Goal: Task Accomplishment & Management: Manage account settings

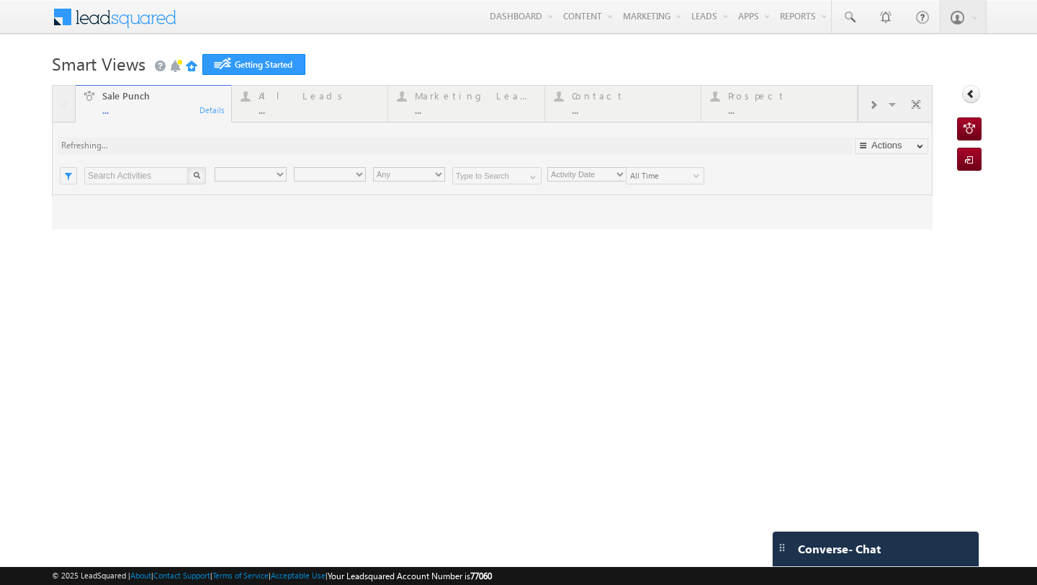
type input "Any Owner"
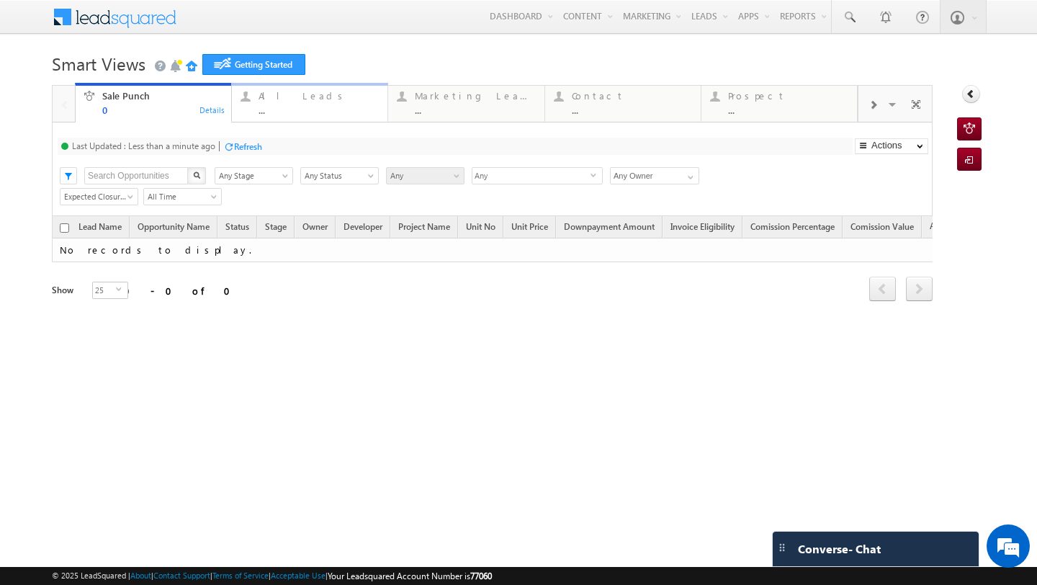
click at [282, 100] on div "All Leads" at bounding box center [318, 96] width 120 height 12
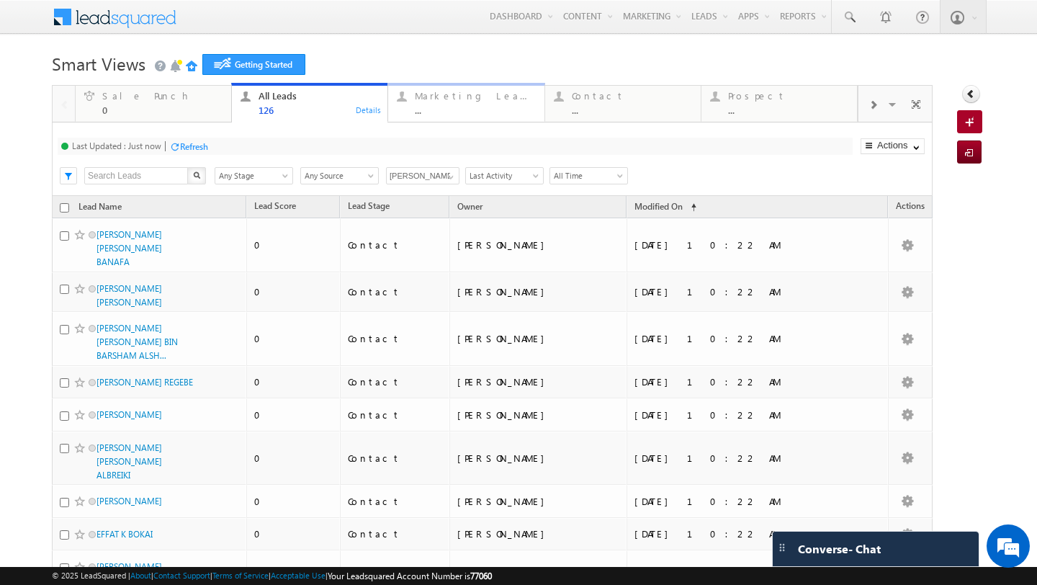
click at [451, 98] on div "Marketing Leads" at bounding box center [475, 96] width 120 height 12
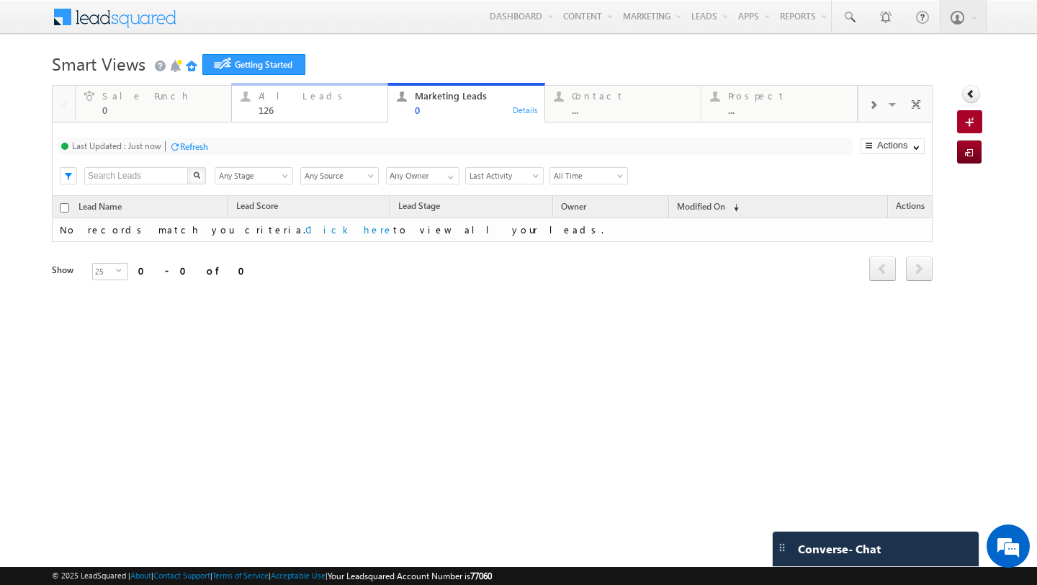
click at [325, 99] on div "All Leads" at bounding box center [318, 96] width 120 height 12
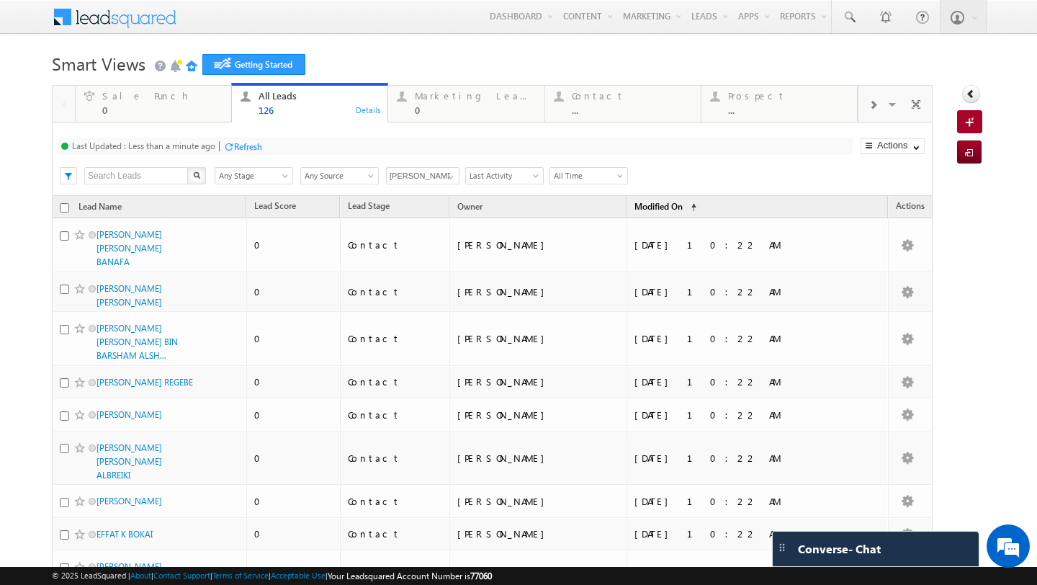
click at [680, 203] on span "Modified On" at bounding box center [658, 206] width 48 height 11
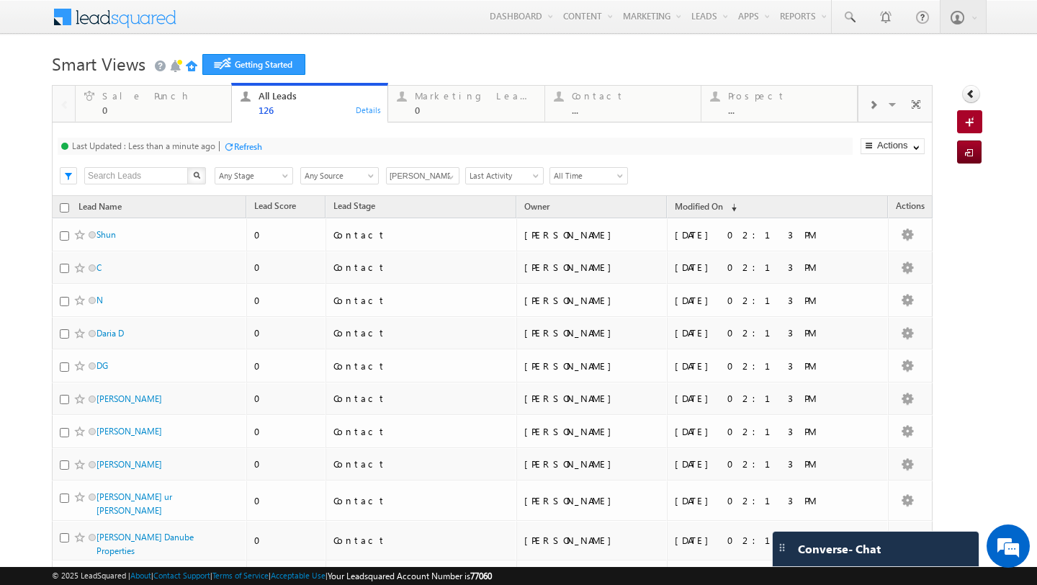
click at [739, 175] on div "Search X Lead Stage Any Stage Any Stage Lead Source Any Source Any Source Owner…" at bounding box center [504, 174] width 855 height 22
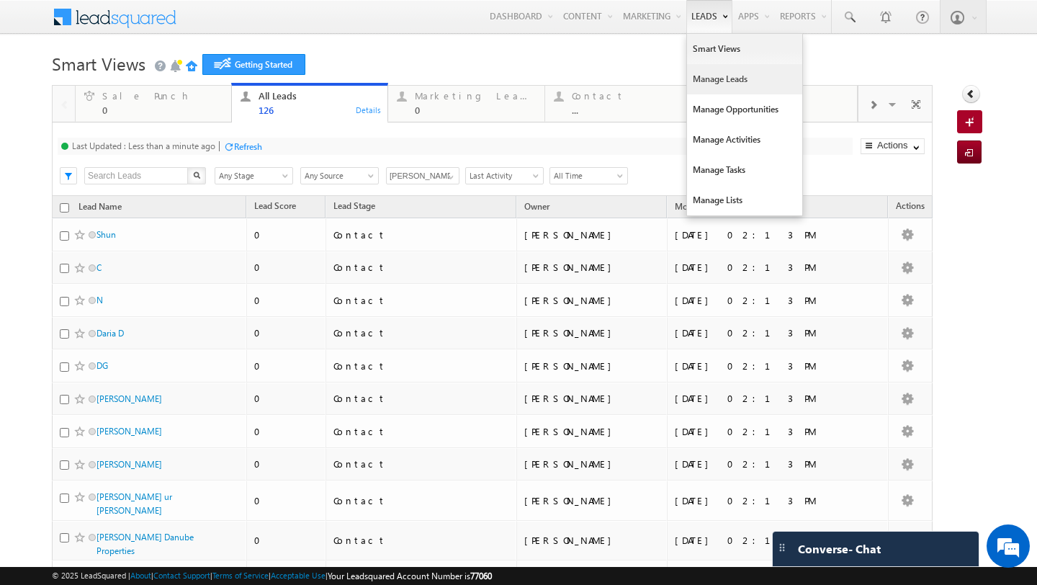
click at [708, 77] on link "Manage Leads" at bounding box center [744, 79] width 115 height 30
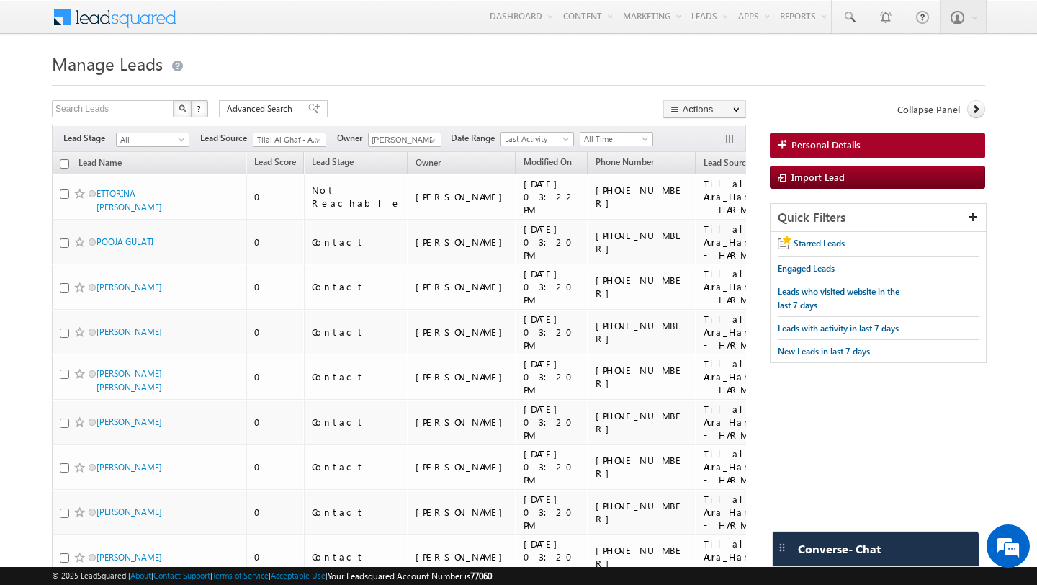
click at [308, 138] on span "Tilal Al Ghaf - Aura_Harmony_Alaya.xlsx - HARMONY" at bounding box center [287, 139] width 68 height 13
click at [279, 152] on link "All" at bounding box center [289, 154] width 73 height 13
click at [523, 161] on span "Modified On" at bounding box center [547, 161] width 48 height 11
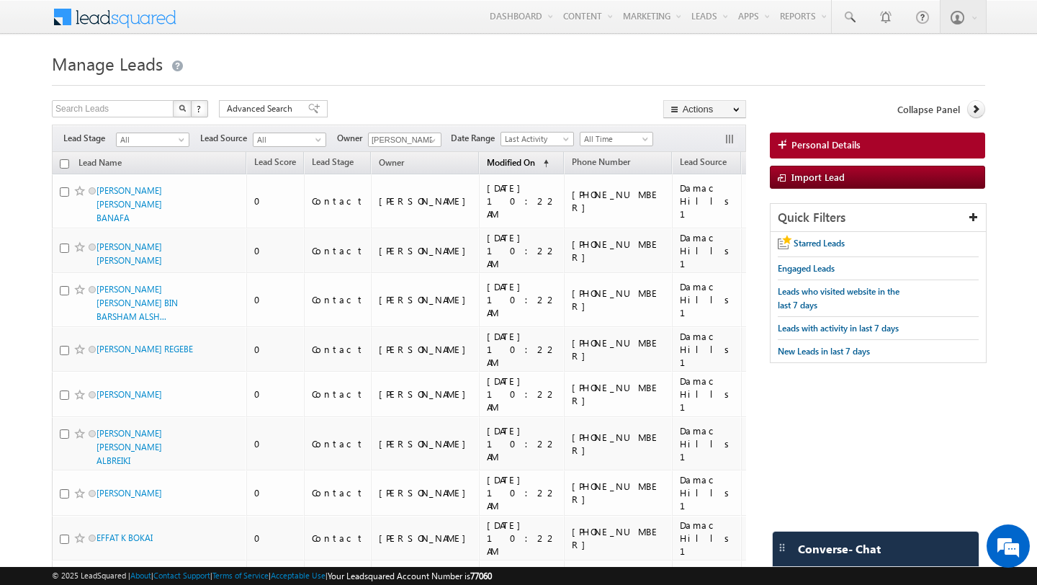
click at [420, 161] on div at bounding box center [420, 161] width 1 height 18
click at [487, 163] on span "Modified On" at bounding box center [511, 162] width 48 height 11
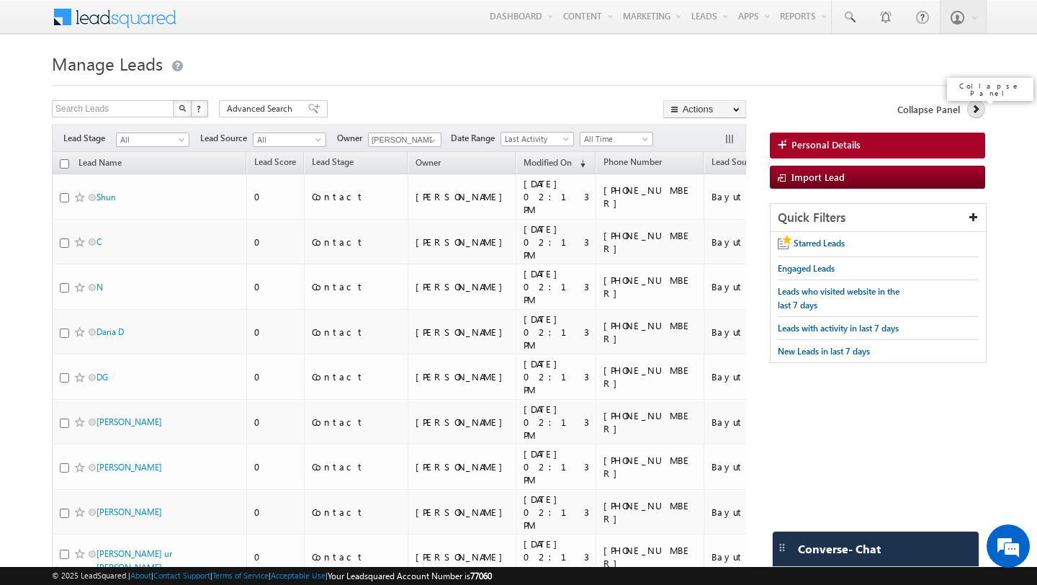
click at [973, 111] on icon at bounding box center [976, 109] width 10 height 10
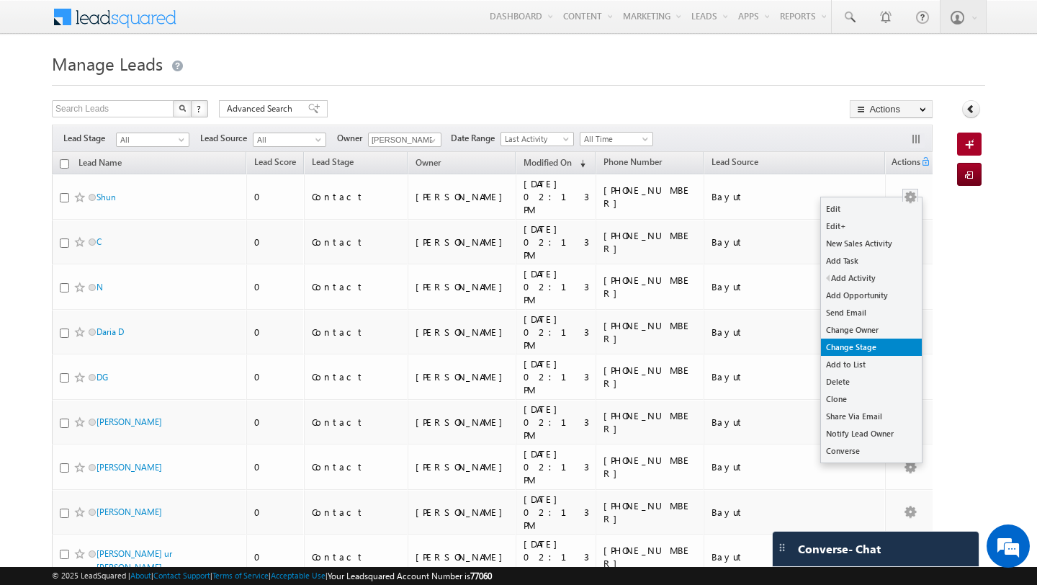
click at [852, 345] on link "Change Stage" at bounding box center [871, 346] width 101 height 17
checkbox input "true"
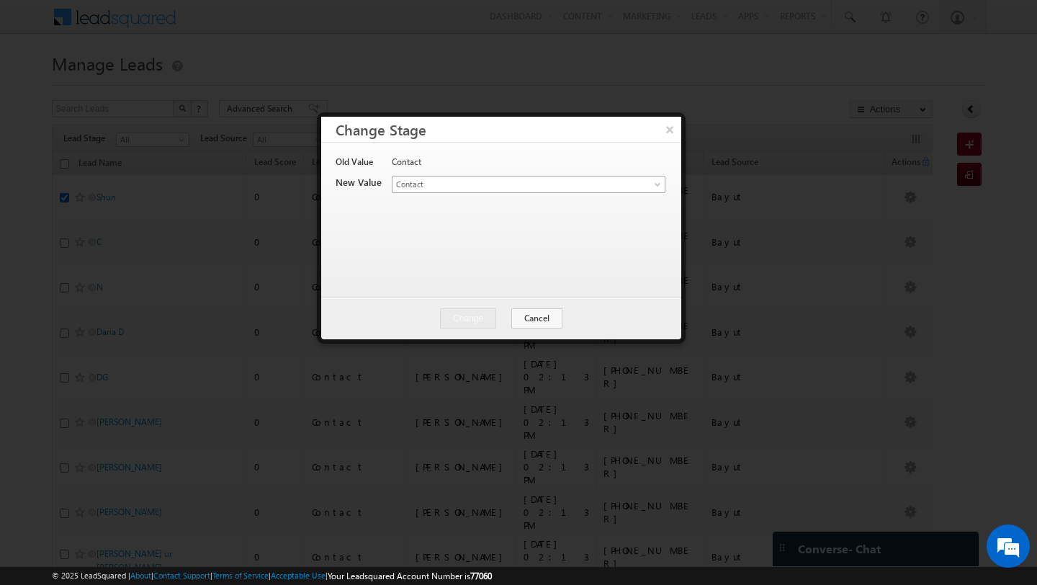
click at [467, 181] on span "Contact" at bounding box center [511, 184] width 238 height 13
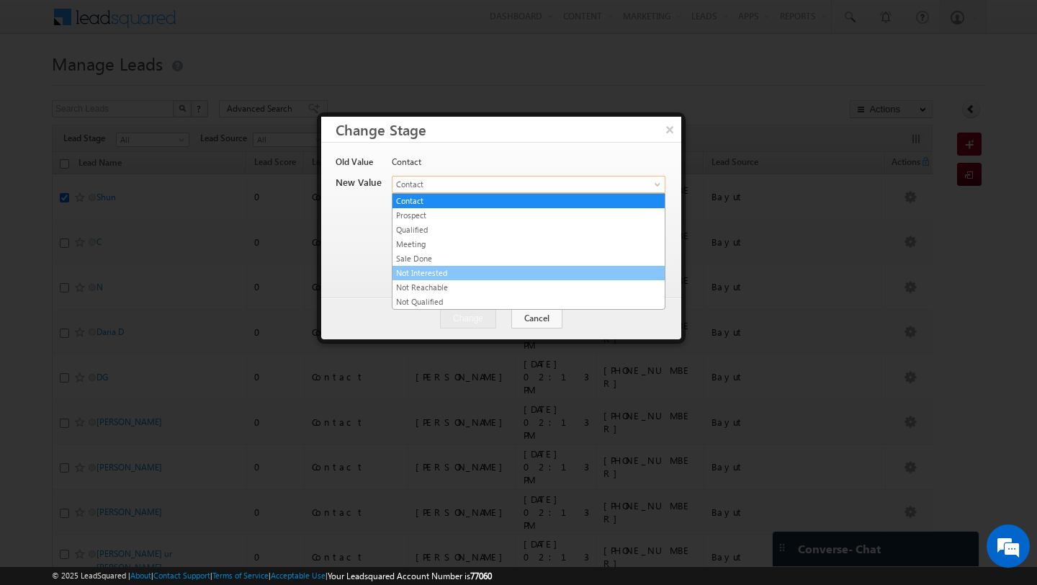
click at [433, 271] on link "Not Interested" at bounding box center [528, 272] width 272 height 13
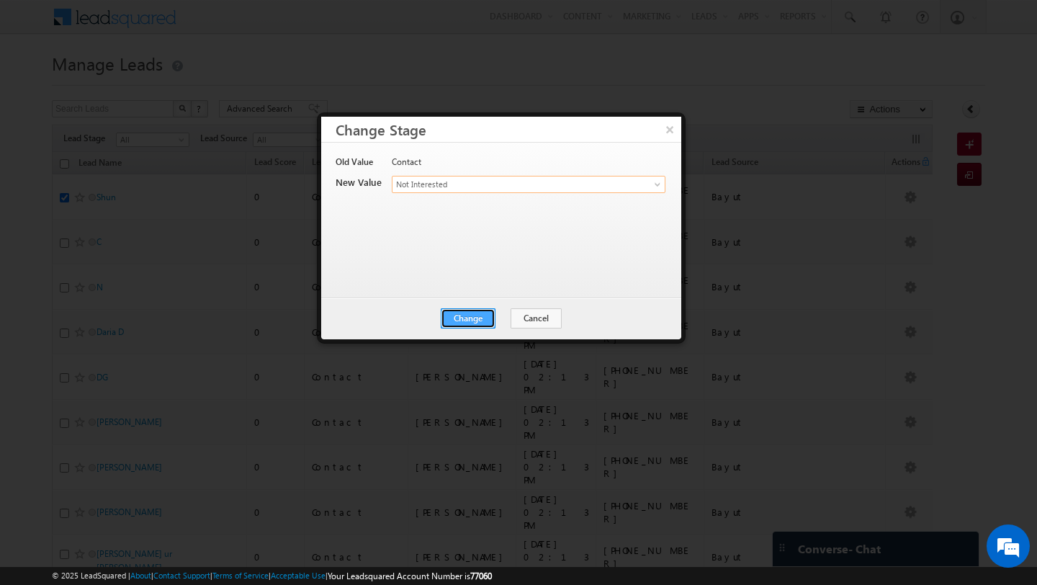
click at [477, 320] on button "Change" at bounding box center [468, 318] width 55 height 20
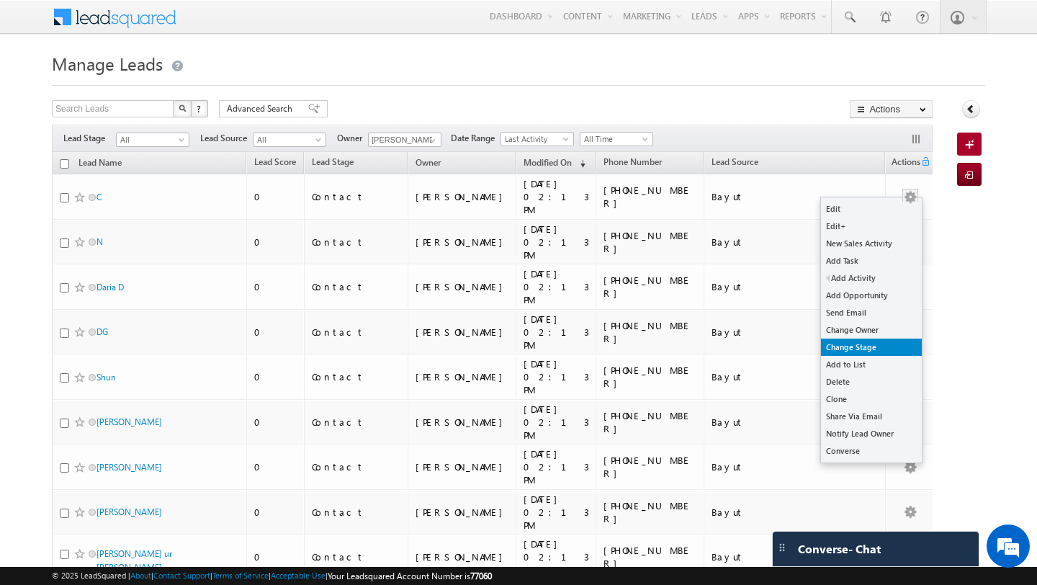
click at [843, 342] on link "Change Stage" at bounding box center [871, 346] width 101 height 17
checkbox input "true"
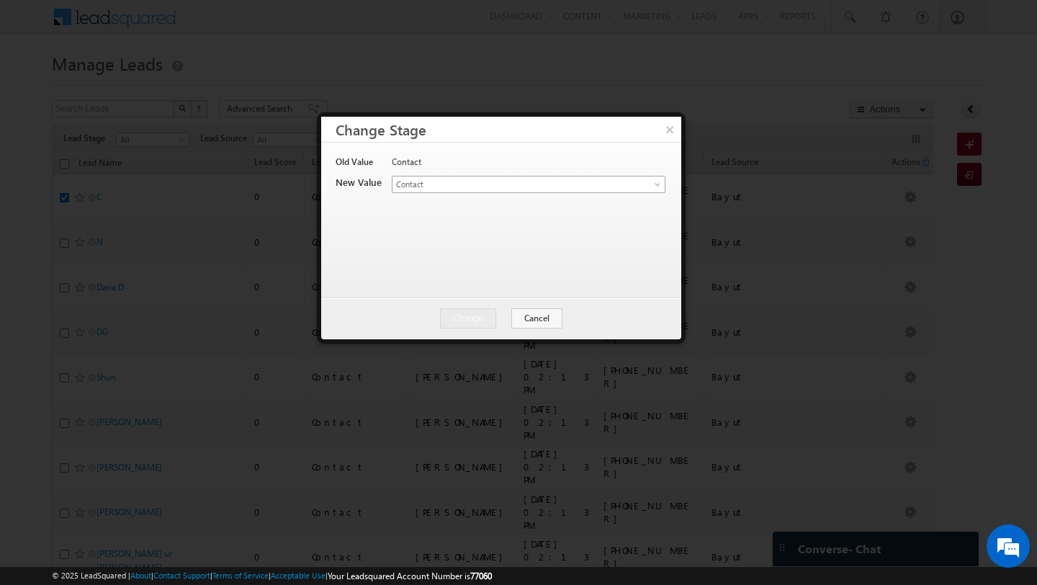
click at [559, 188] on span "Contact" at bounding box center [511, 184] width 238 height 13
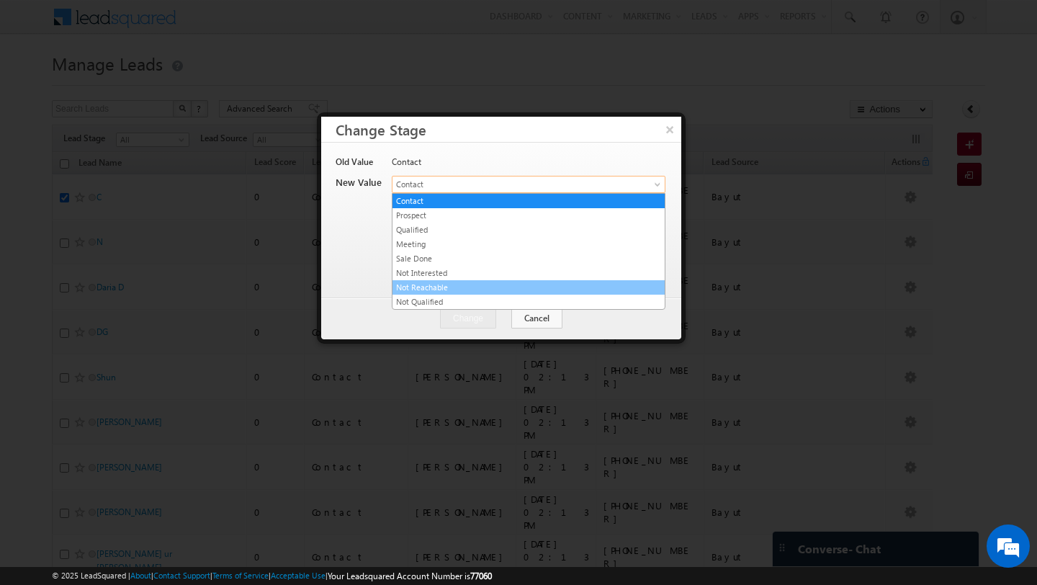
click at [451, 284] on link "Not Reachable" at bounding box center [528, 287] width 272 height 13
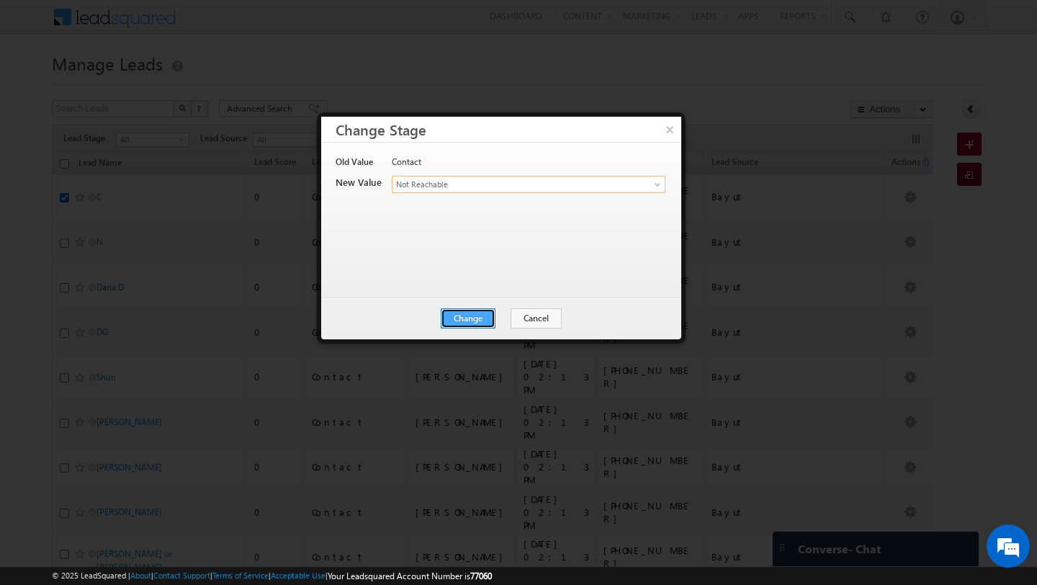
click at [469, 317] on button "Change" at bounding box center [468, 318] width 55 height 20
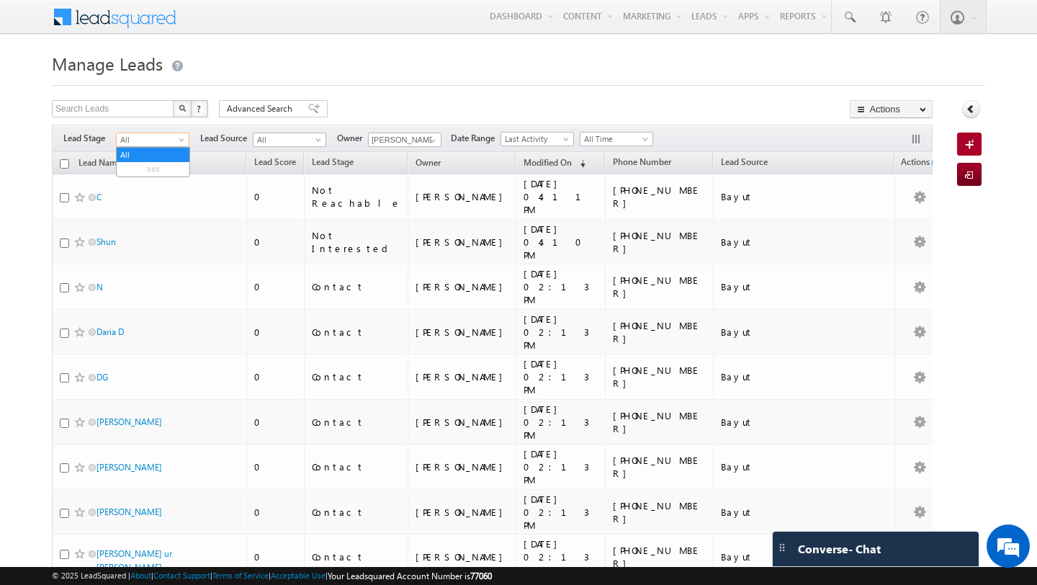
click at [184, 140] on span at bounding box center [183, 143] width 12 height 12
click at [161, 167] on link "Contact" at bounding box center [153, 169] width 73 height 13
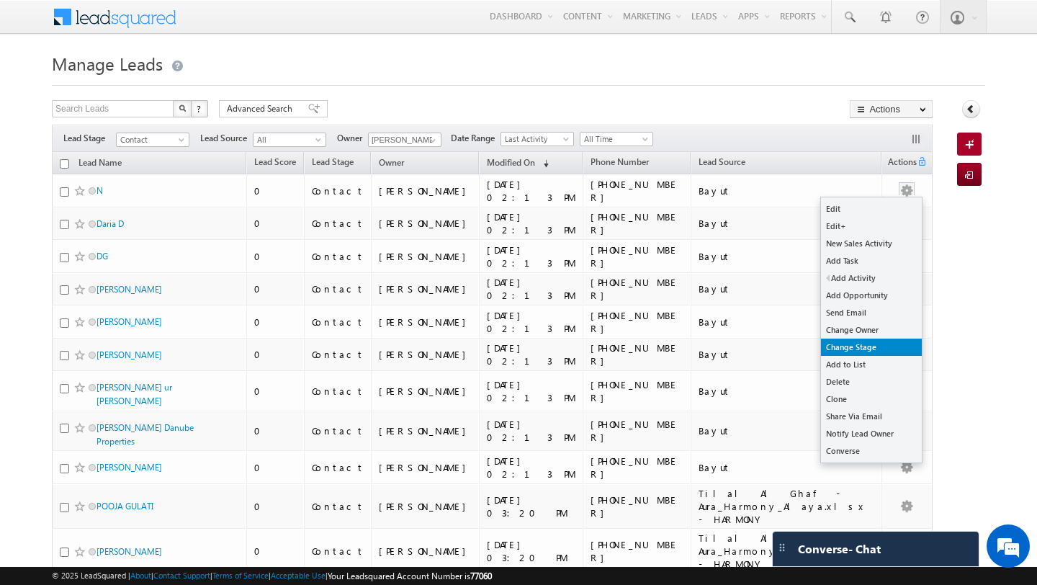
click at [842, 349] on link "Change Stage" at bounding box center [871, 346] width 101 height 17
checkbox input "true"
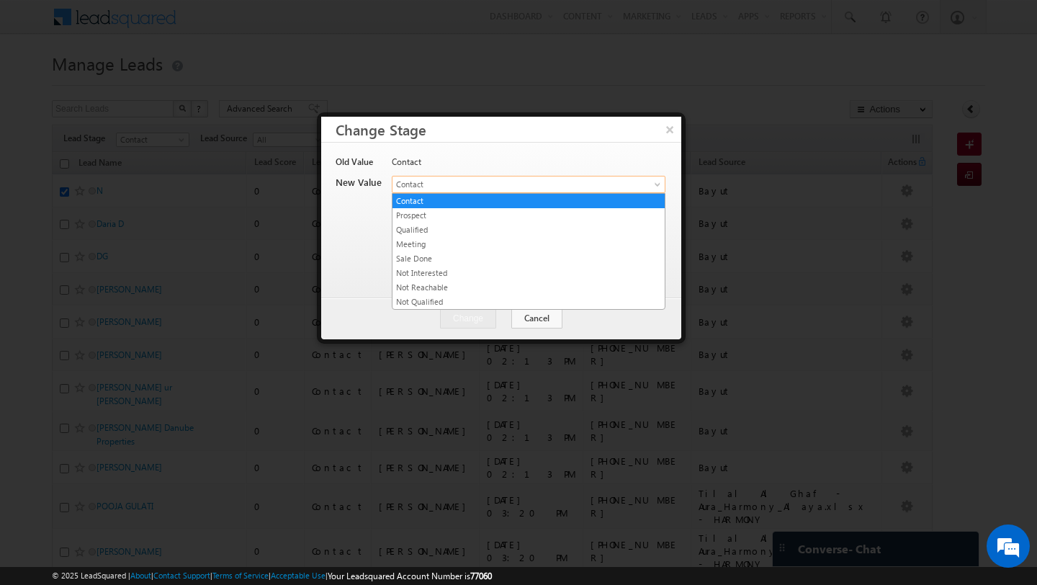
click at [510, 186] on span "Contact" at bounding box center [511, 184] width 238 height 13
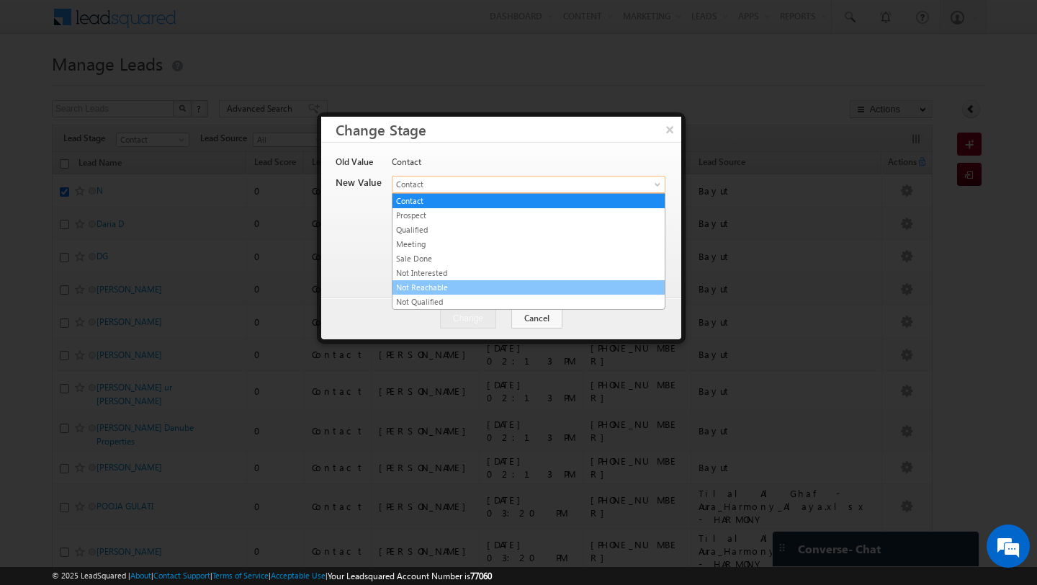
click at [447, 289] on link "Not Reachable" at bounding box center [528, 287] width 272 height 13
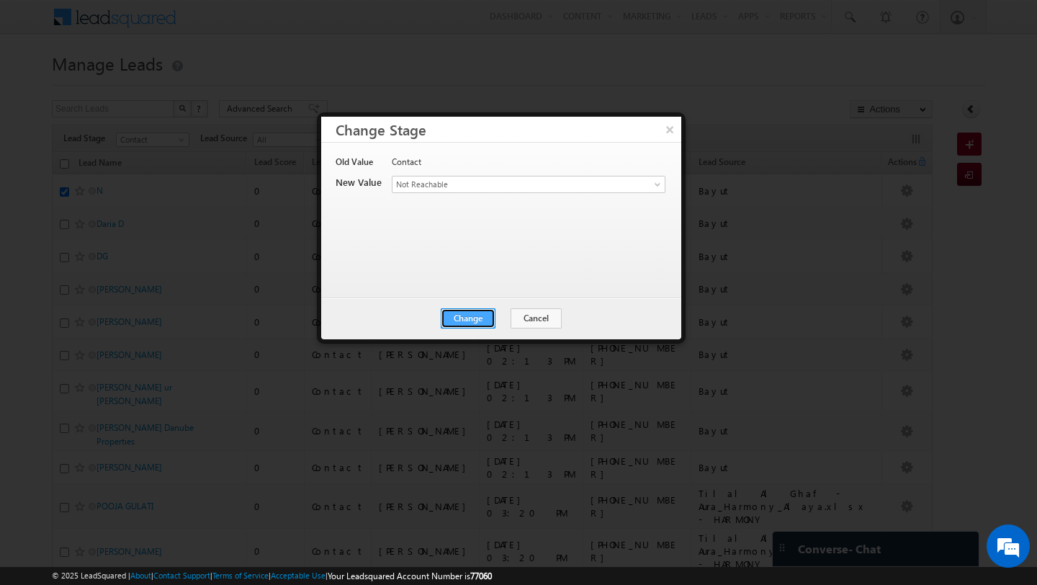
click at [485, 315] on button "Change" at bounding box center [468, 318] width 55 height 20
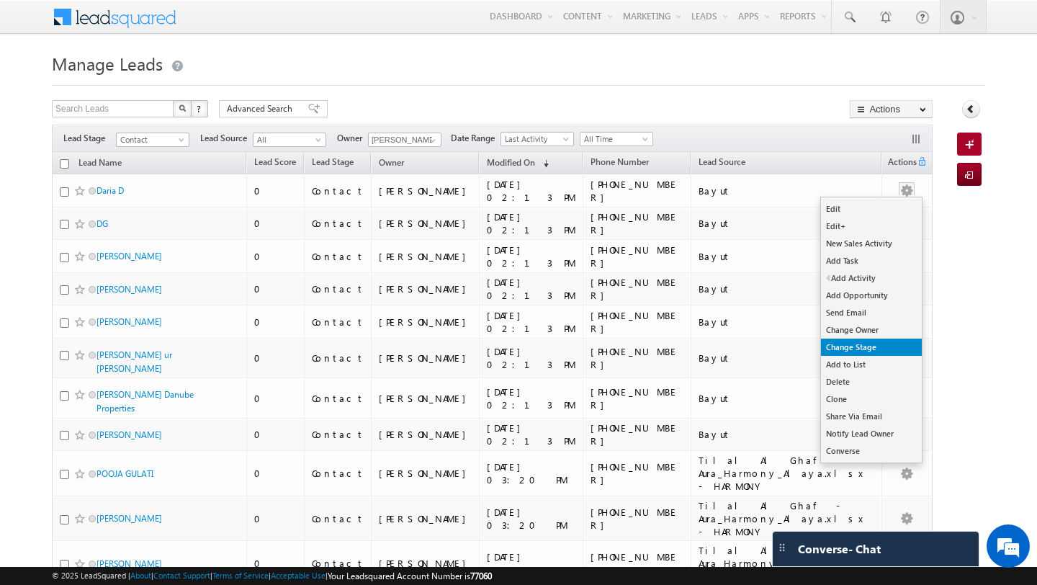
click at [845, 341] on link "Change Stage" at bounding box center [871, 346] width 101 height 17
checkbox input "true"
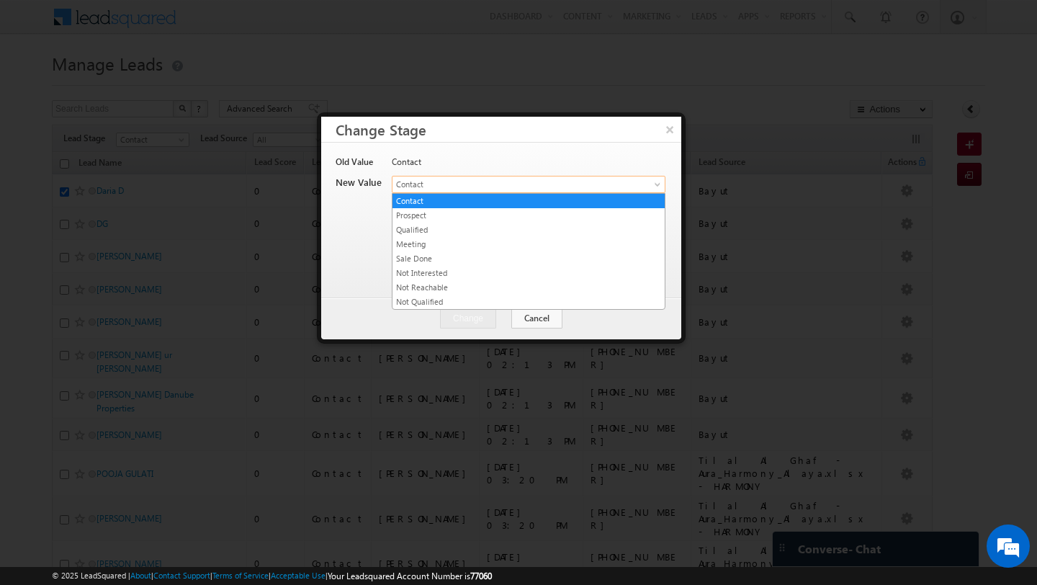
click at [488, 186] on span "Contact" at bounding box center [511, 184] width 238 height 13
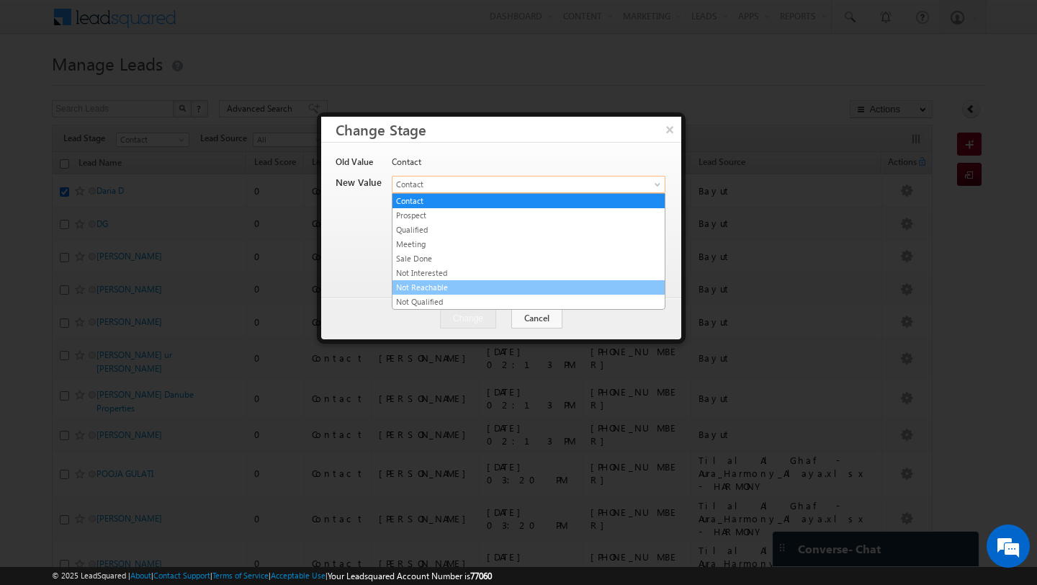
click at [434, 282] on link "Not Reachable" at bounding box center [528, 287] width 272 height 13
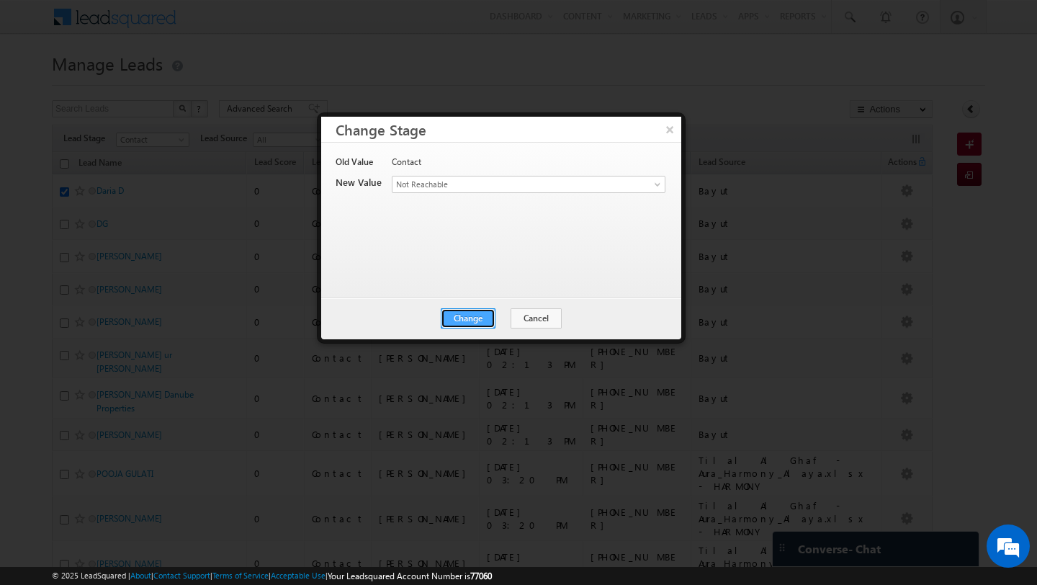
click at [473, 310] on button "Change" at bounding box center [468, 318] width 55 height 20
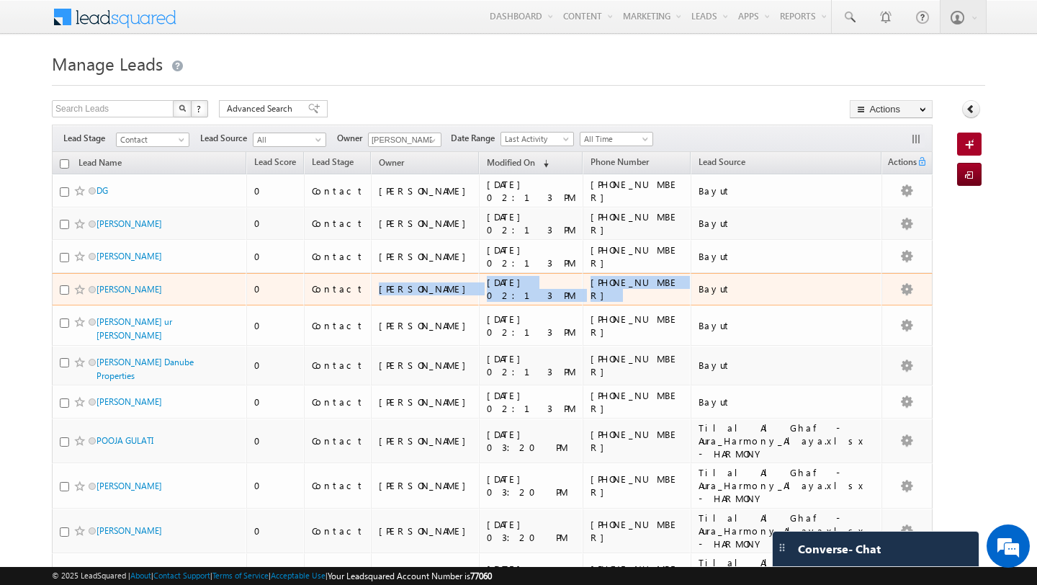
drag, startPoint x: 355, startPoint y: 302, endPoint x: 676, endPoint y: 282, distance: 321.8
click at [676, 282] on tr "Qurat Ulain 0 Contact Ashish Ranjan 13/09/2025 02:13 PM +971-585403122 Bayut" at bounding box center [492, 289] width 881 height 33
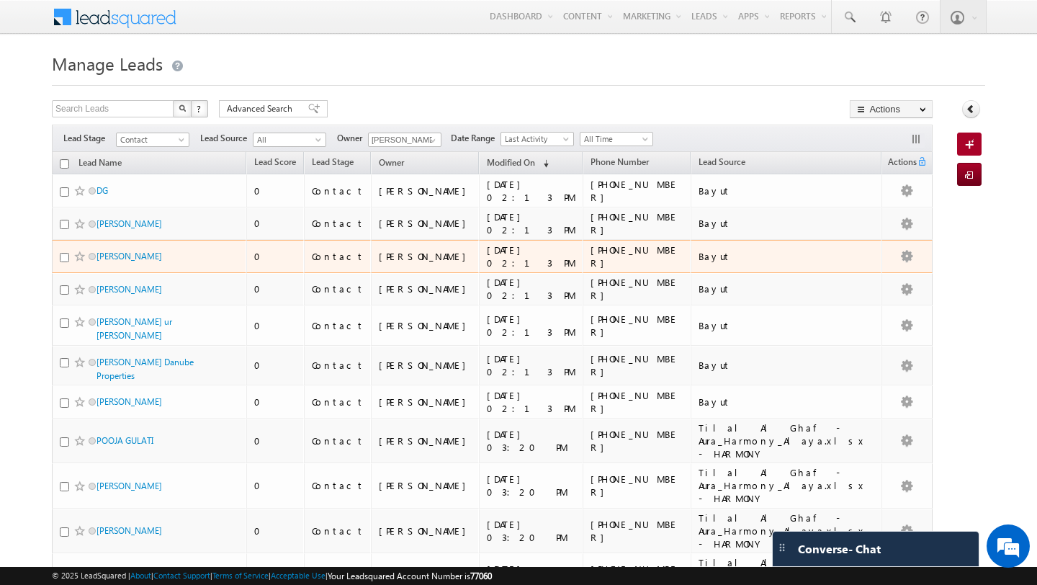
click at [716, 253] on div "Bayut" at bounding box center [786, 256] width 177 height 13
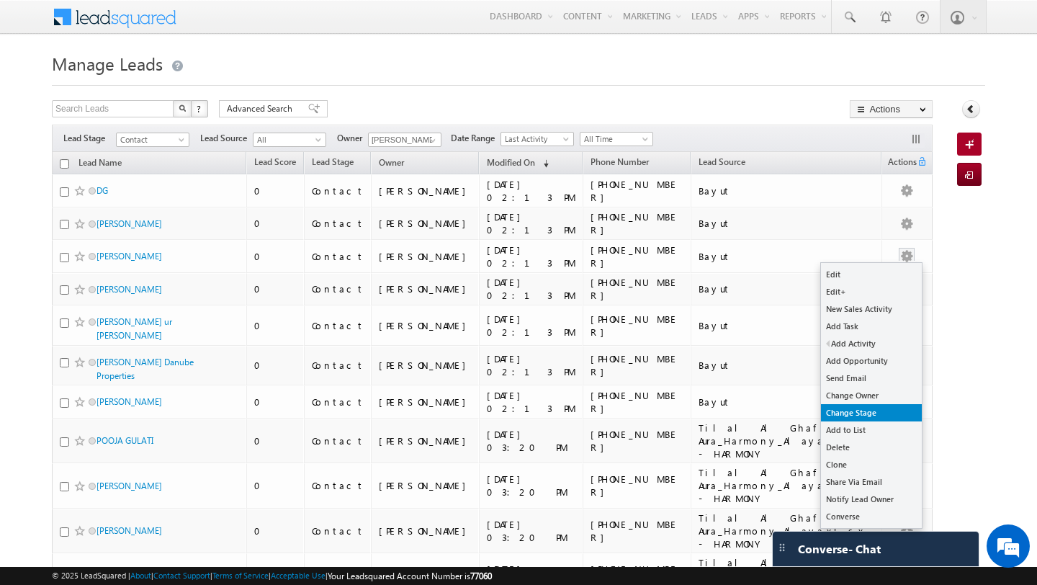
click at [861, 413] on link "Change Stage" at bounding box center [871, 412] width 101 height 17
checkbox input "true"
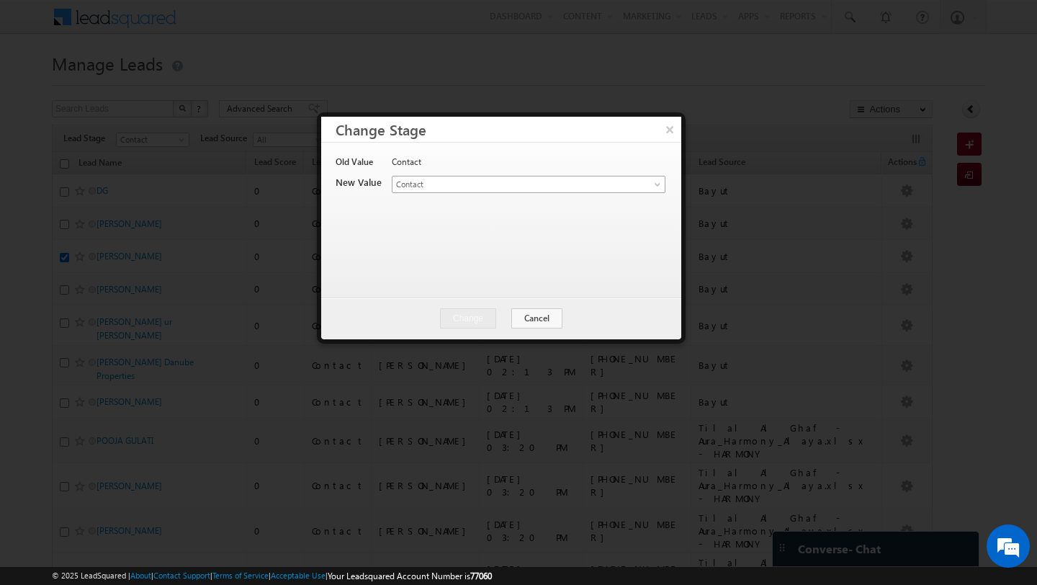
click at [499, 179] on span "Contact" at bounding box center [511, 184] width 238 height 13
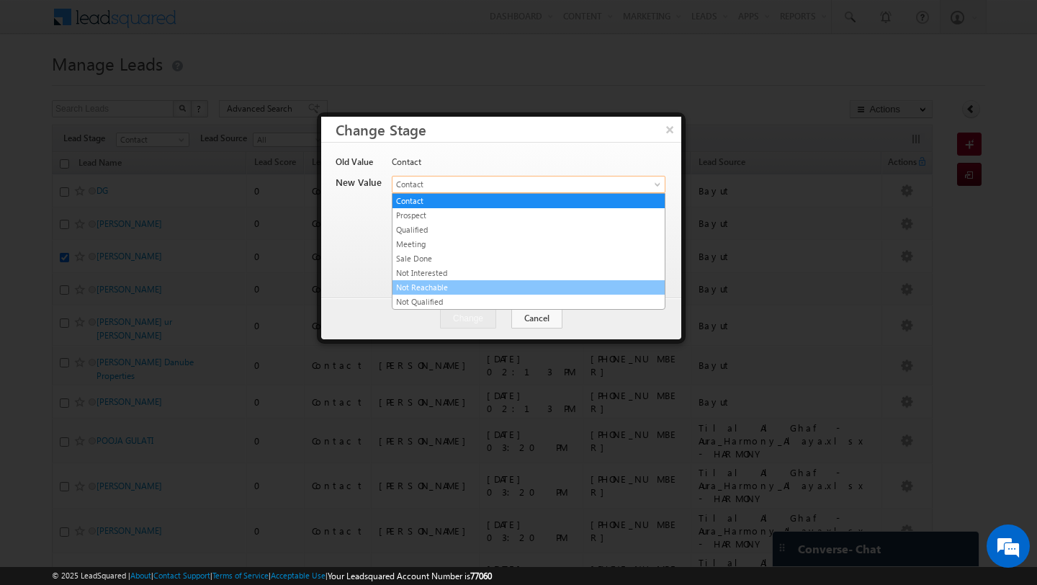
click at [456, 287] on link "Not Reachable" at bounding box center [528, 287] width 272 height 13
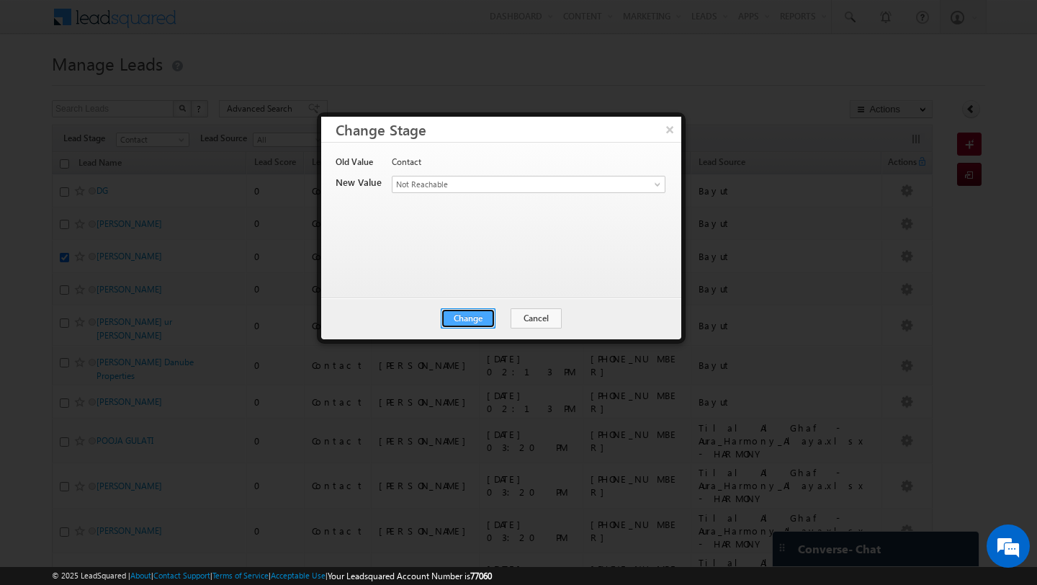
click at [467, 318] on button "Change" at bounding box center [468, 318] width 55 height 20
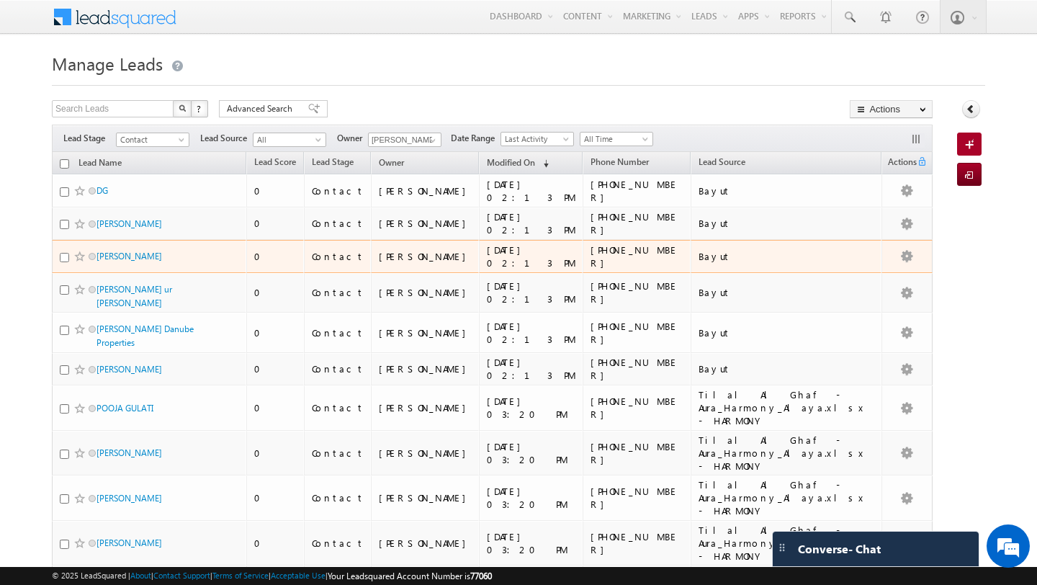
click at [63, 257] on input "checkbox" at bounding box center [64, 257] width 9 height 9
click at [911, 264] on td at bounding box center [906, 256] width 51 height 33
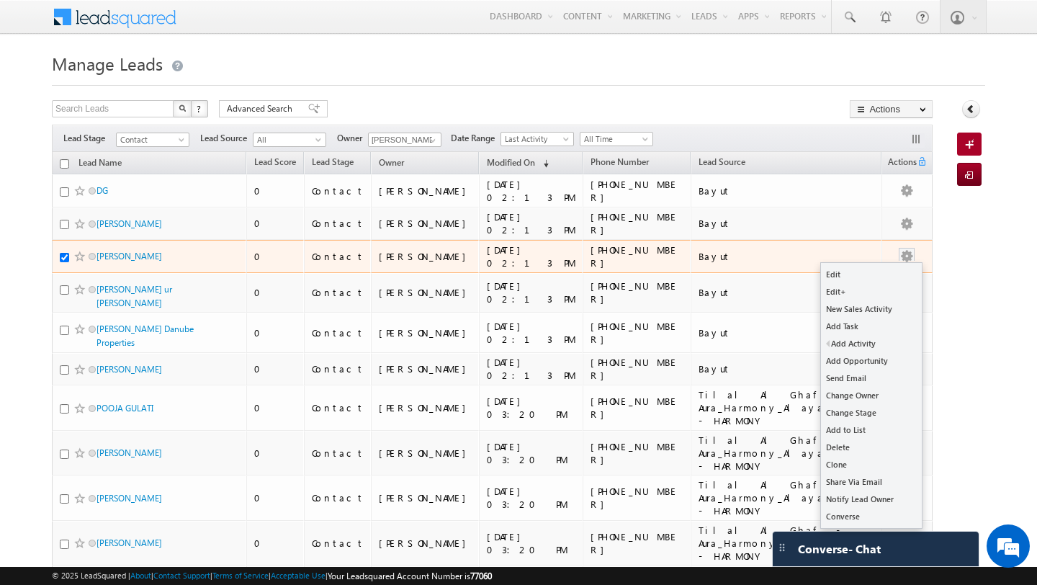
click at [911, 254] on button "button" at bounding box center [906, 256] width 14 height 14
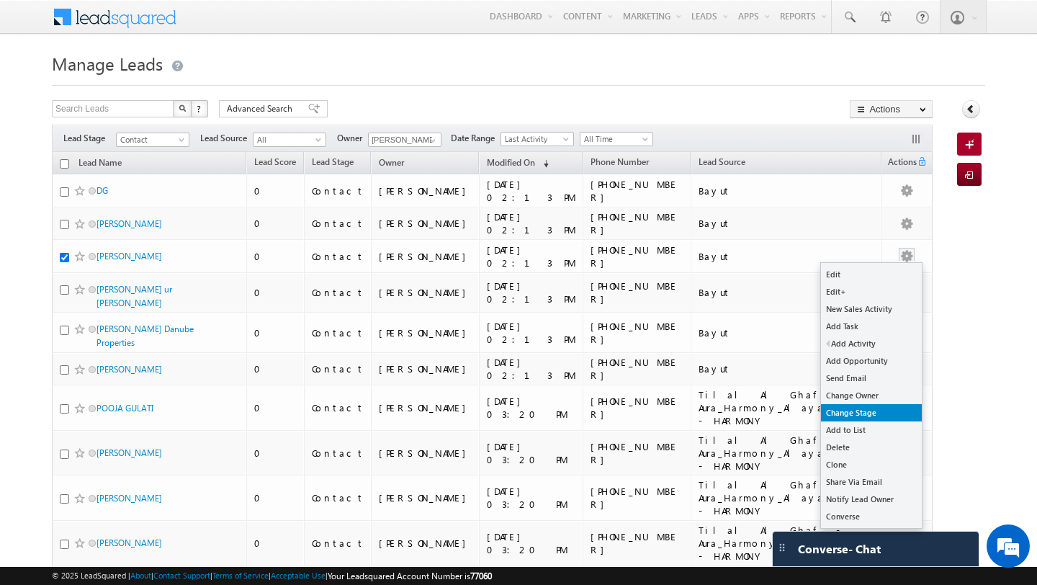
click at [841, 415] on link "Change Stage" at bounding box center [871, 412] width 101 height 17
checkbox input "true"
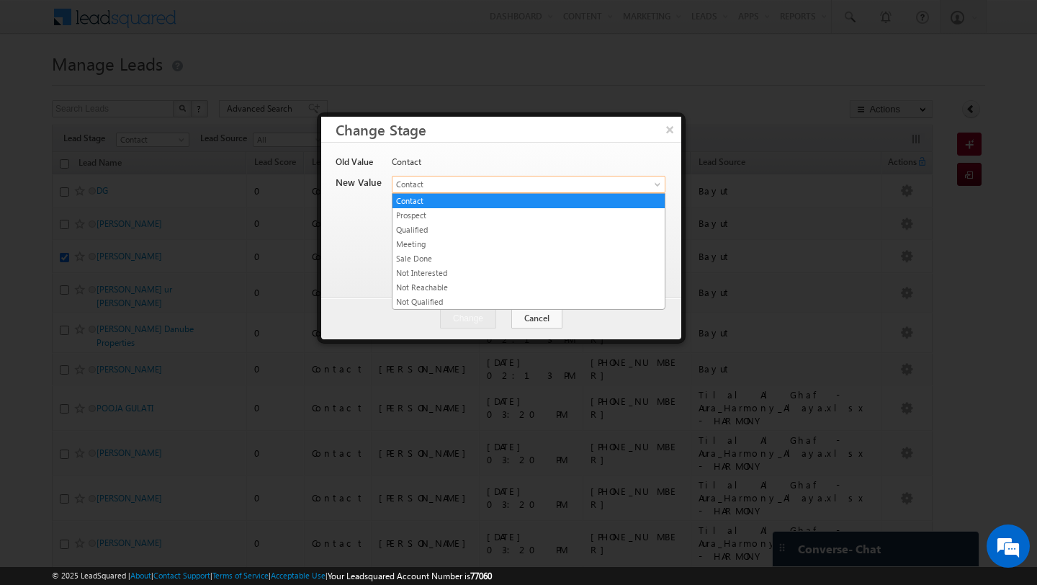
click at [539, 191] on link "Contact" at bounding box center [529, 184] width 274 height 17
click at [440, 276] on link "Not Interested" at bounding box center [528, 272] width 272 height 13
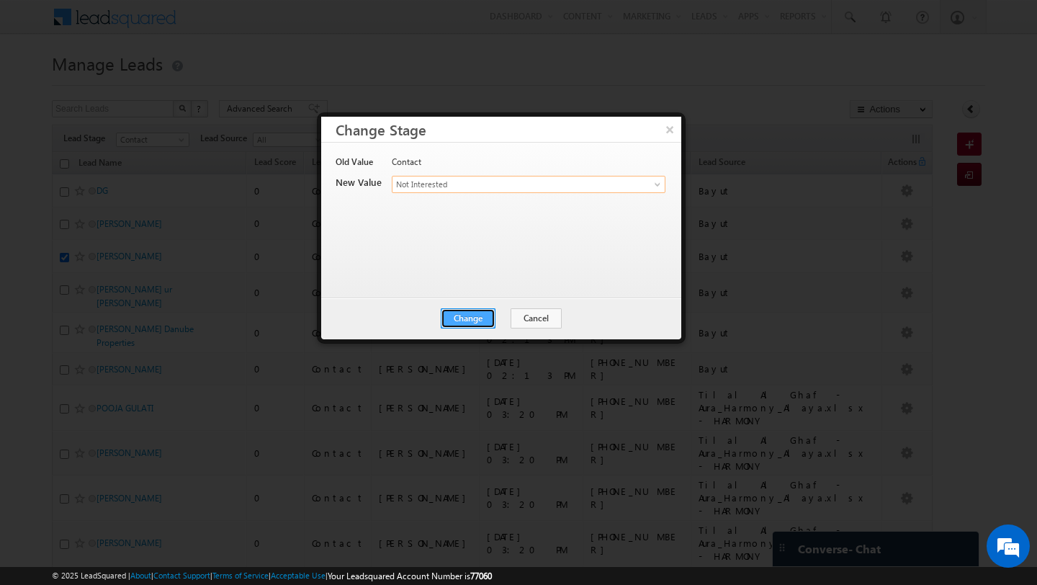
click at [472, 319] on button "Change" at bounding box center [468, 318] width 55 height 20
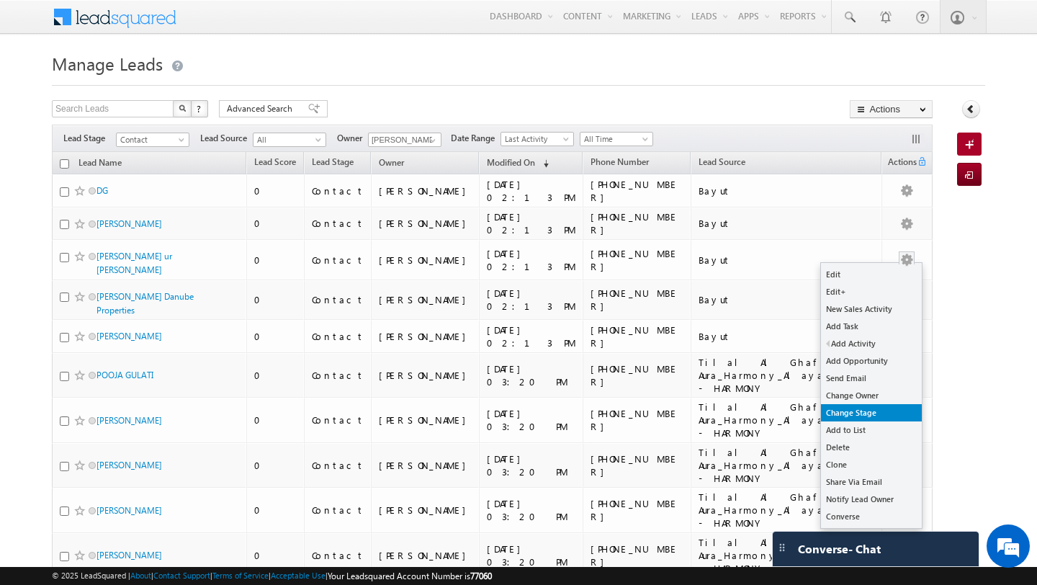
click at [836, 405] on link "Change Stage" at bounding box center [871, 412] width 101 height 17
checkbox input "true"
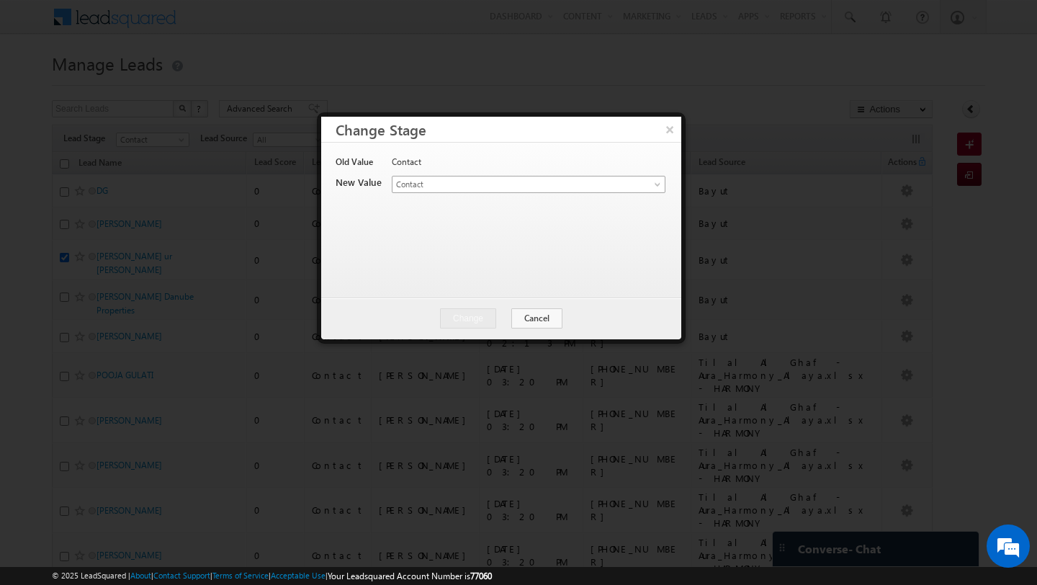
click at [534, 186] on span "Contact" at bounding box center [511, 184] width 238 height 13
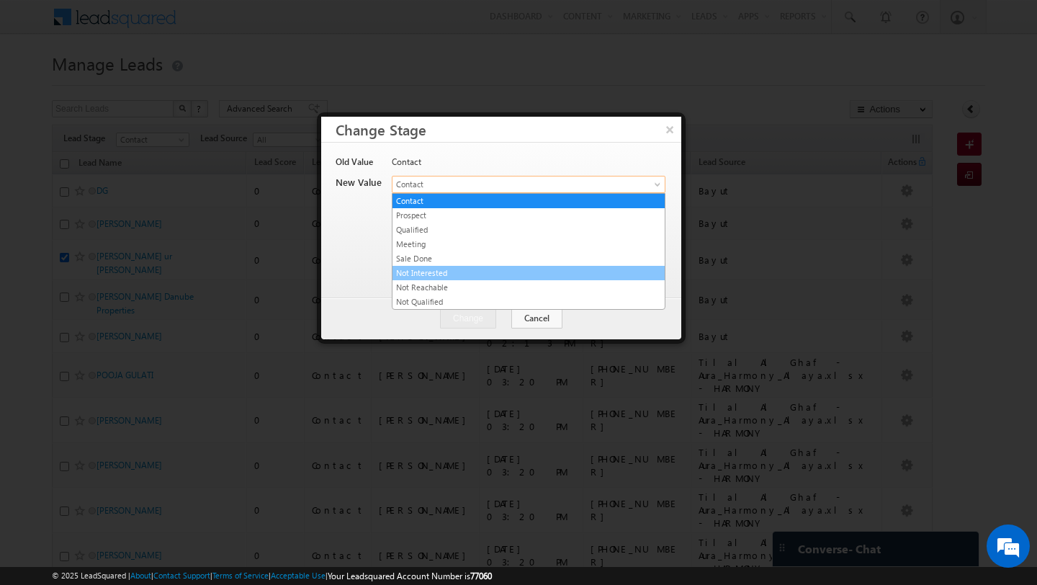
click at [422, 274] on link "Not Interested" at bounding box center [528, 272] width 272 height 13
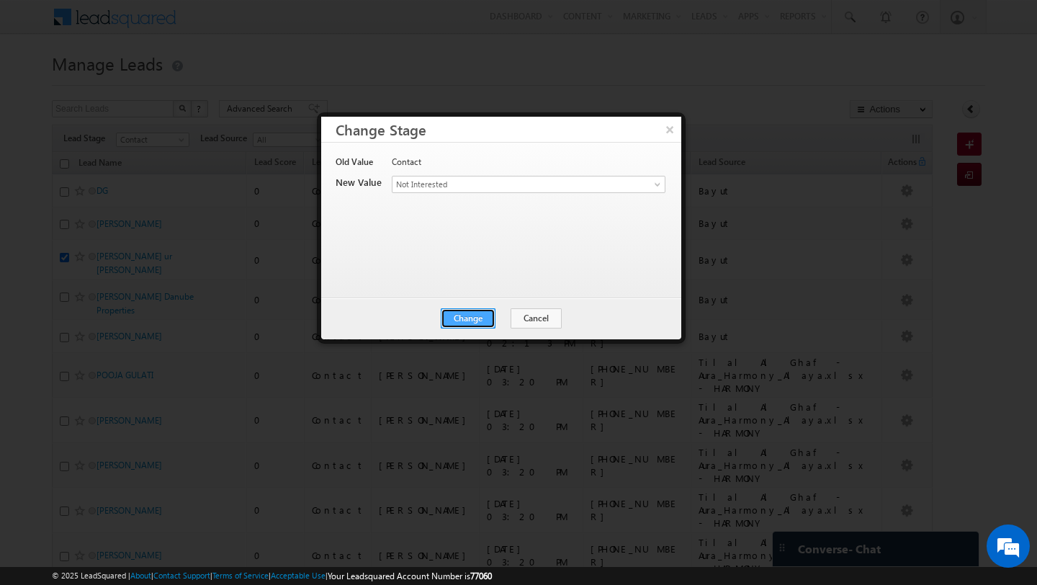
click at [476, 318] on button "Change" at bounding box center [468, 318] width 55 height 20
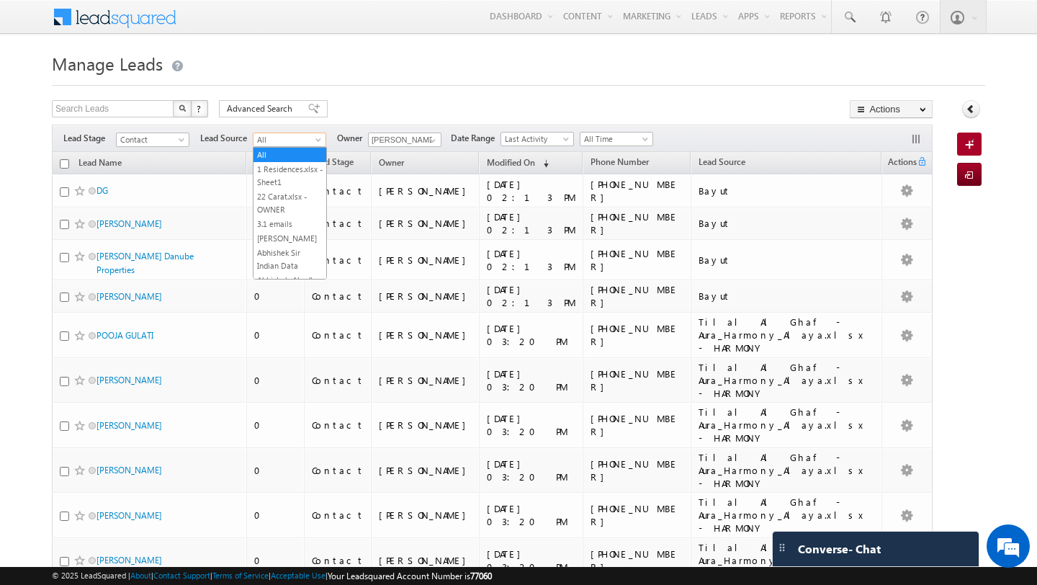
click at [315, 140] on span at bounding box center [320, 143] width 12 height 12
click at [282, 349] on link "Bayut" at bounding box center [289, 355] width 73 height 13
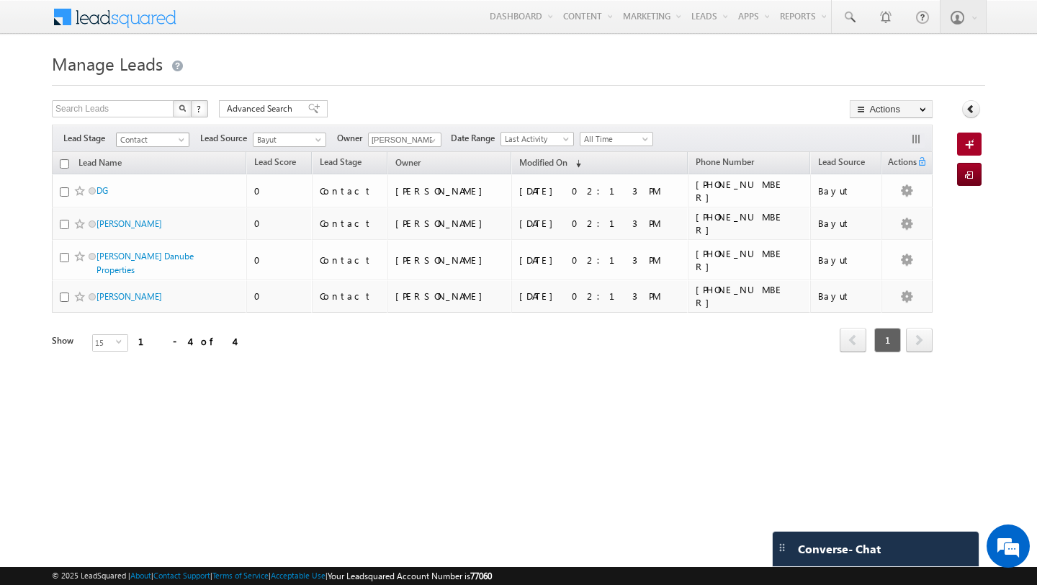
click at [170, 140] on span "Contact" at bounding box center [151, 139] width 68 height 13
click at [138, 153] on link "All" at bounding box center [153, 154] width 73 height 13
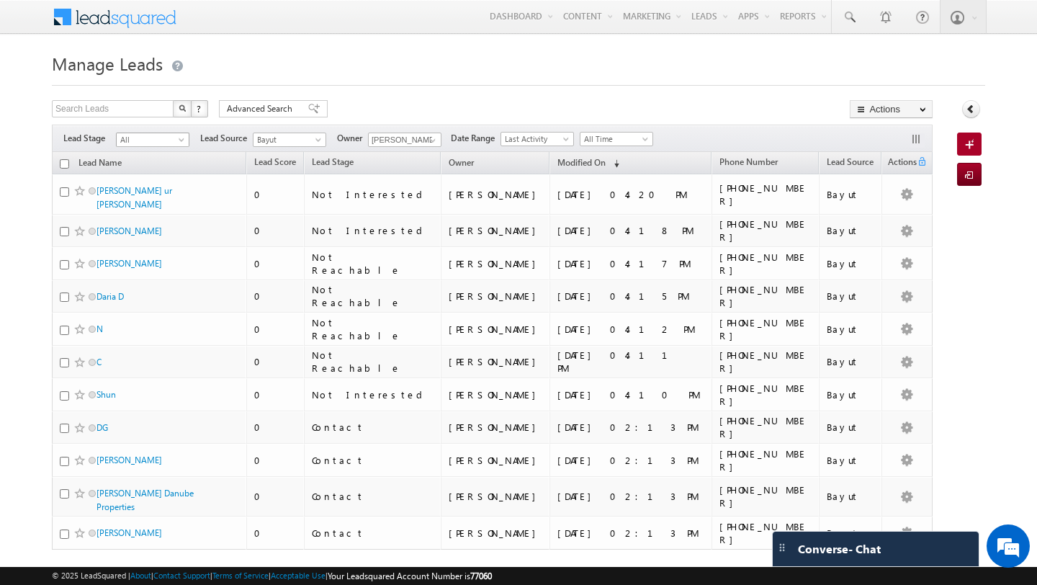
click at [171, 141] on span "All" at bounding box center [151, 139] width 68 height 13
click at [160, 242] on link "Not Interested" at bounding box center [153, 241] width 73 height 13
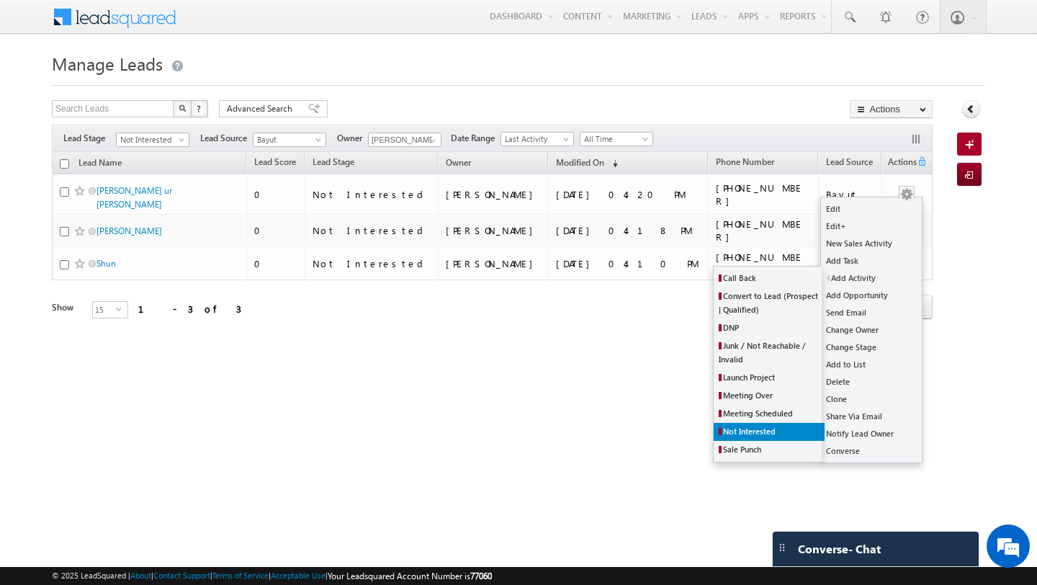
click at [759, 426] on link "Not Interested" at bounding box center [769, 432] width 111 height 18
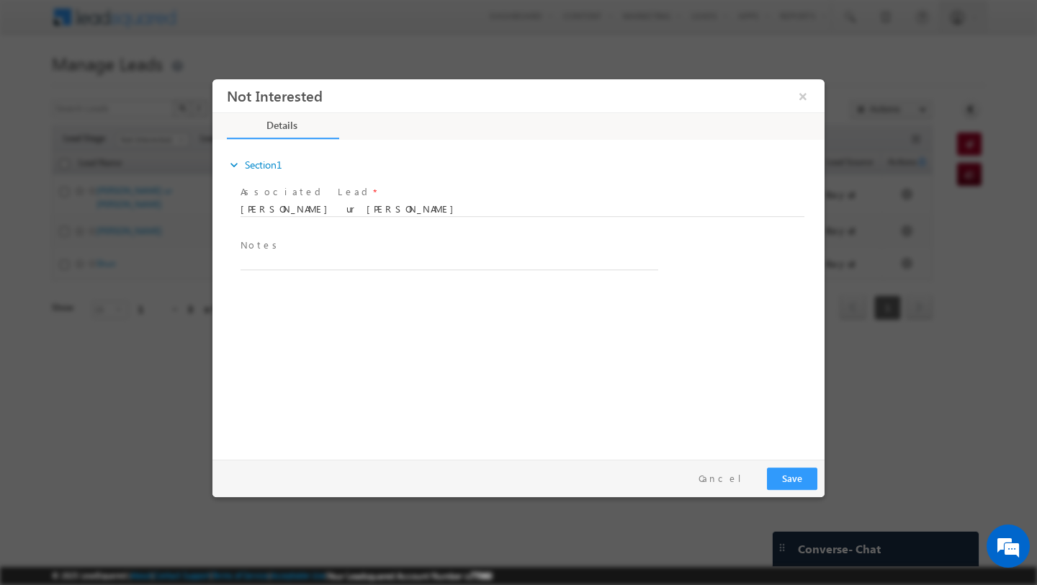
scroll to position [0, 0]
click at [270, 261] on textarea at bounding box center [449, 261] width 418 height 17
type textarea "He is a Broker"
click at [783, 481] on button "Save" at bounding box center [792, 478] width 50 height 22
click at [797, 94] on button "×" at bounding box center [803, 96] width 24 height 27
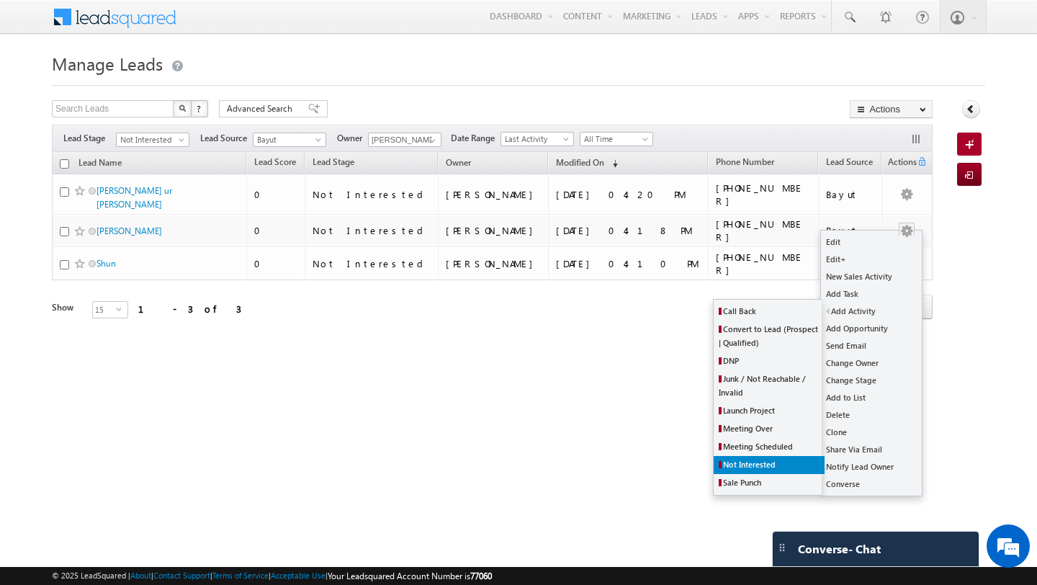
click at [760, 459] on link "Not Interested" at bounding box center [769, 465] width 111 height 18
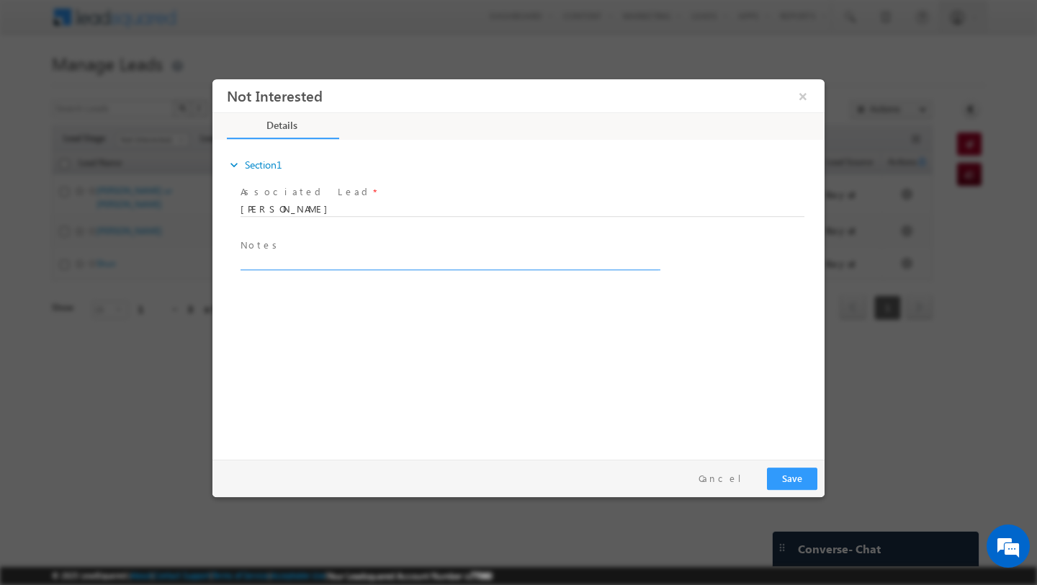
click at [313, 257] on textarea at bounding box center [449, 261] width 418 height 17
type textarea "She is a broker"
click at [796, 479] on button "Save" at bounding box center [792, 478] width 50 height 22
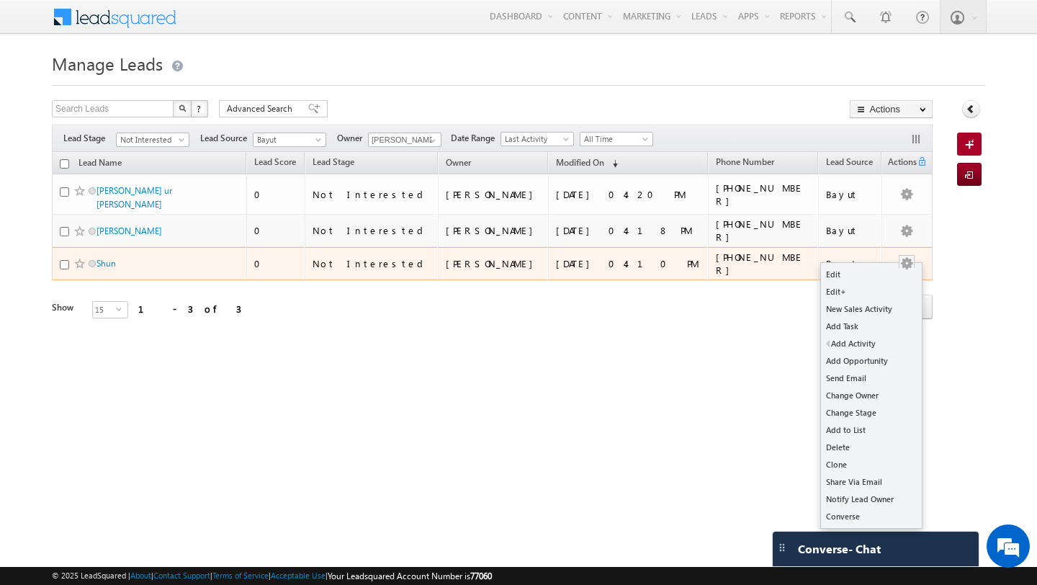
click at [917, 261] on div at bounding box center [906, 263] width 23 height 15
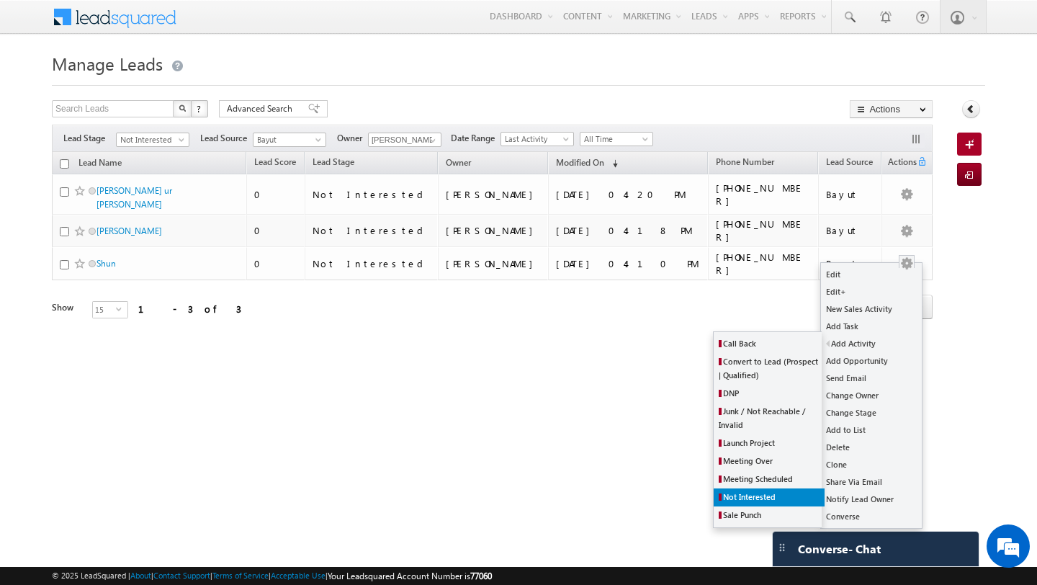
click at [738, 499] on span "Not Interested" at bounding box center [749, 496] width 53 height 9
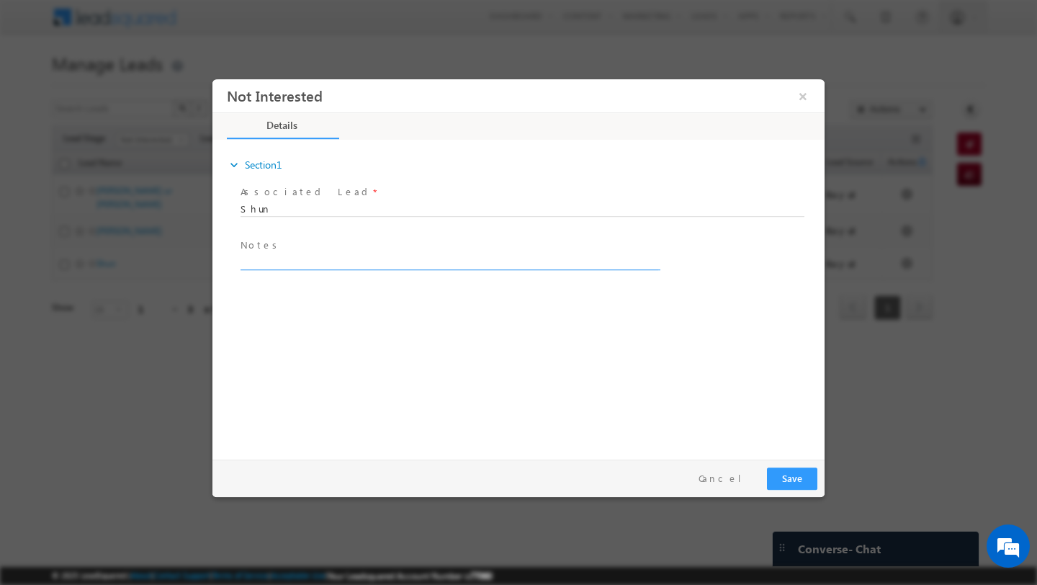
click at [395, 266] on textarea at bounding box center [449, 261] width 418 height 17
type textarea "Broker"
click at [797, 476] on button "Save" at bounding box center [792, 478] width 50 height 22
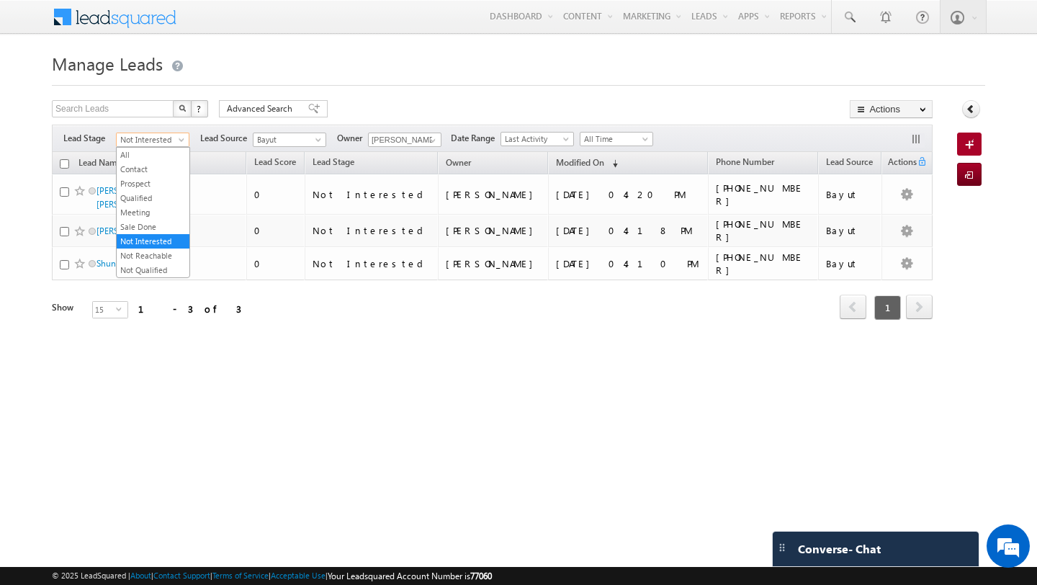
click at [174, 140] on span "Not Interested" at bounding box center [151, 139] width 68 height 13
click at [144, 168] on link "Contact" at bounding box center [153, 169] width 73 height 13
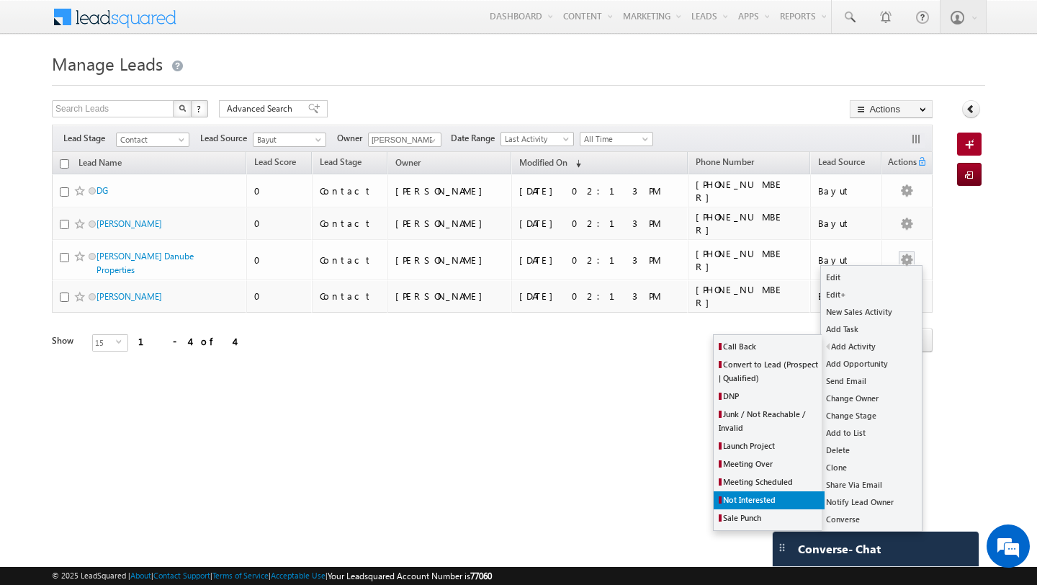
click at [742, 494] on link "Not Interested" at bounding box center [769, 500] width 111 height 18
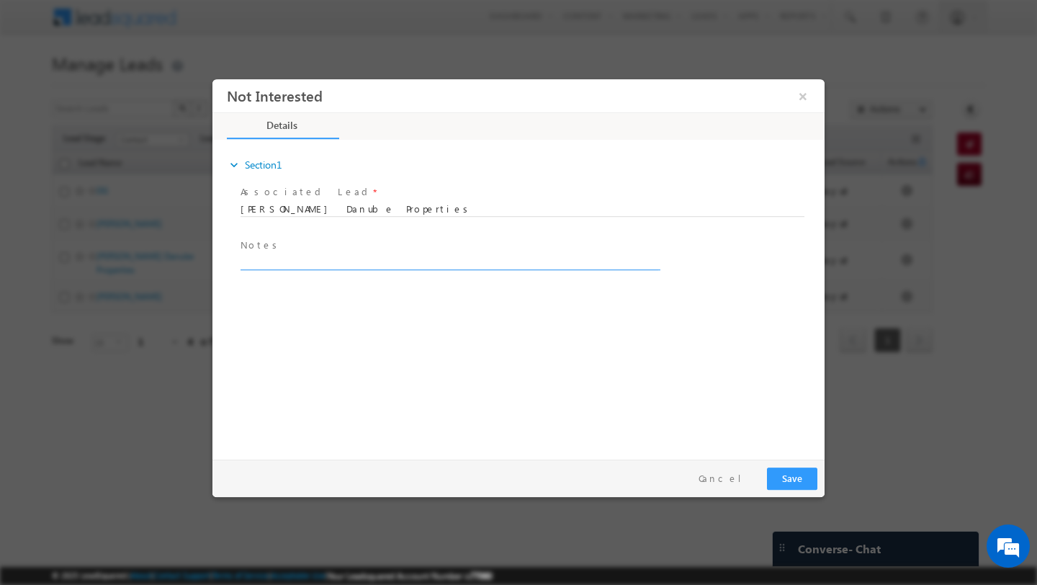
click at [303, 263] on textarea at bounding box center [449, 261] width 418 height 17
type textarea "Broker"
click at [793, 481] on button "Save" at bounding box center [792, 478] width 50 height 22
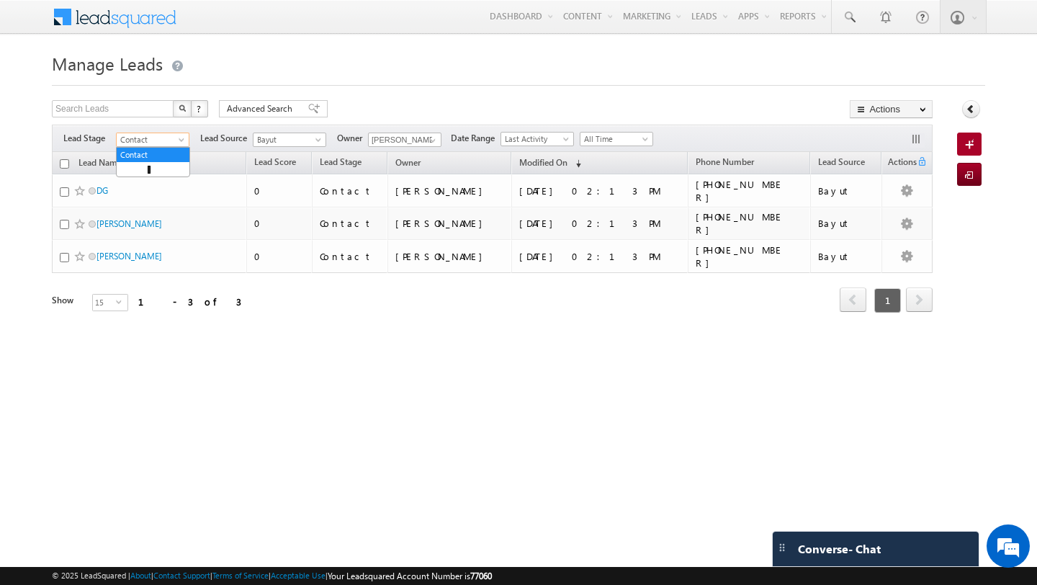
click at [179, 138] on span at bounding box center [183, 143] width 12 height 12
click at [143, 244] on link "Not Interested" at bounding box center [153, 241] width 73 height 13
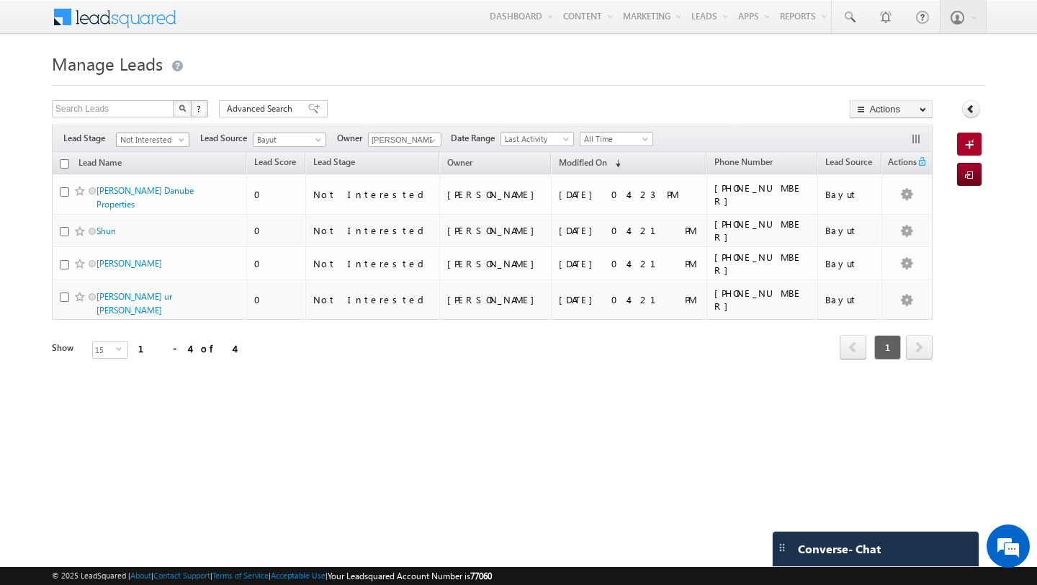
click at [179, 138] on span at bounding box center [183, 143] width 12 height 12
click at [161, 256] on link "Not Reachable" at bounding box center [153, 255] width 73 height 13
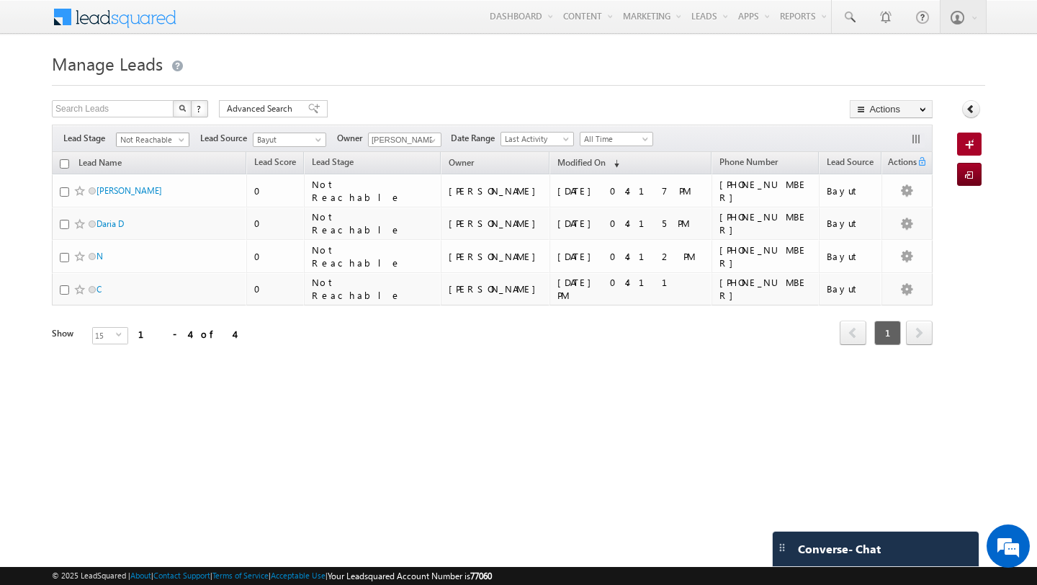
click at [178, 139] on span at bounding box center [183, 143] width 12 height 12
click at [136, 170] on link "Contact" at bounding box center [153, 169] width 73 height 13
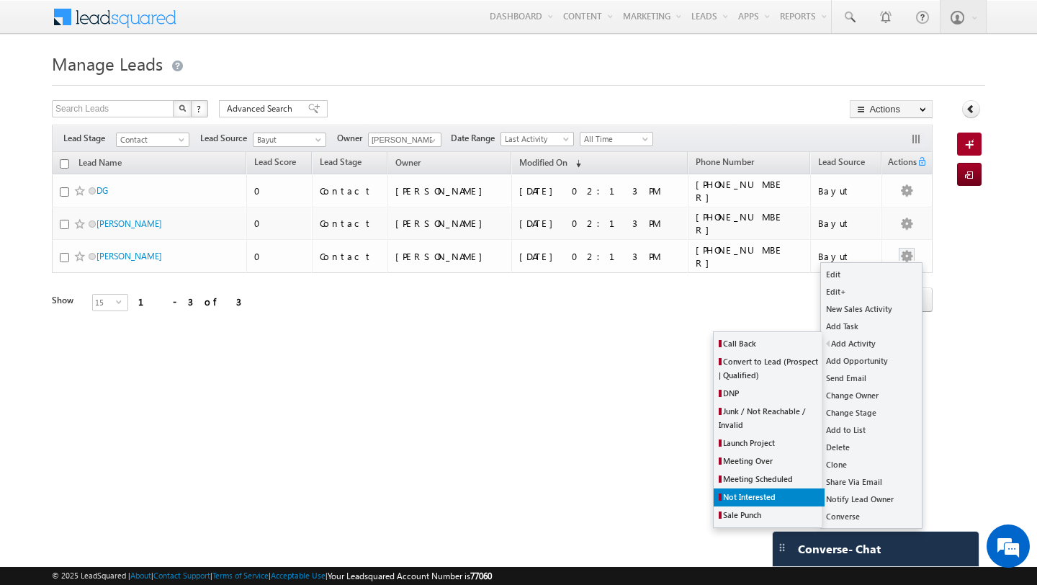
click at [742, 497] on span "Not Interested" at bounding box center [749, 496] width 53 height 9
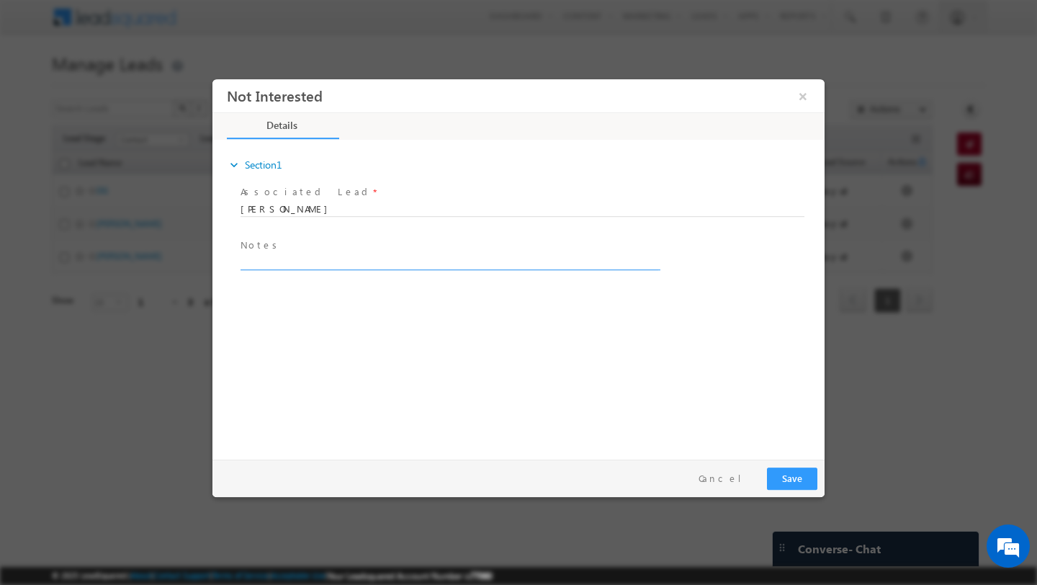
click at [295, 266] on textarea at bounding box center [449, 261] width 418 height 17
type textarea "Broker"
click at [794, 481] on button "Save" at bounding box center [792, 478] width 50 height 22
